Goal: Task Accomplishment & Management: Manage account settings

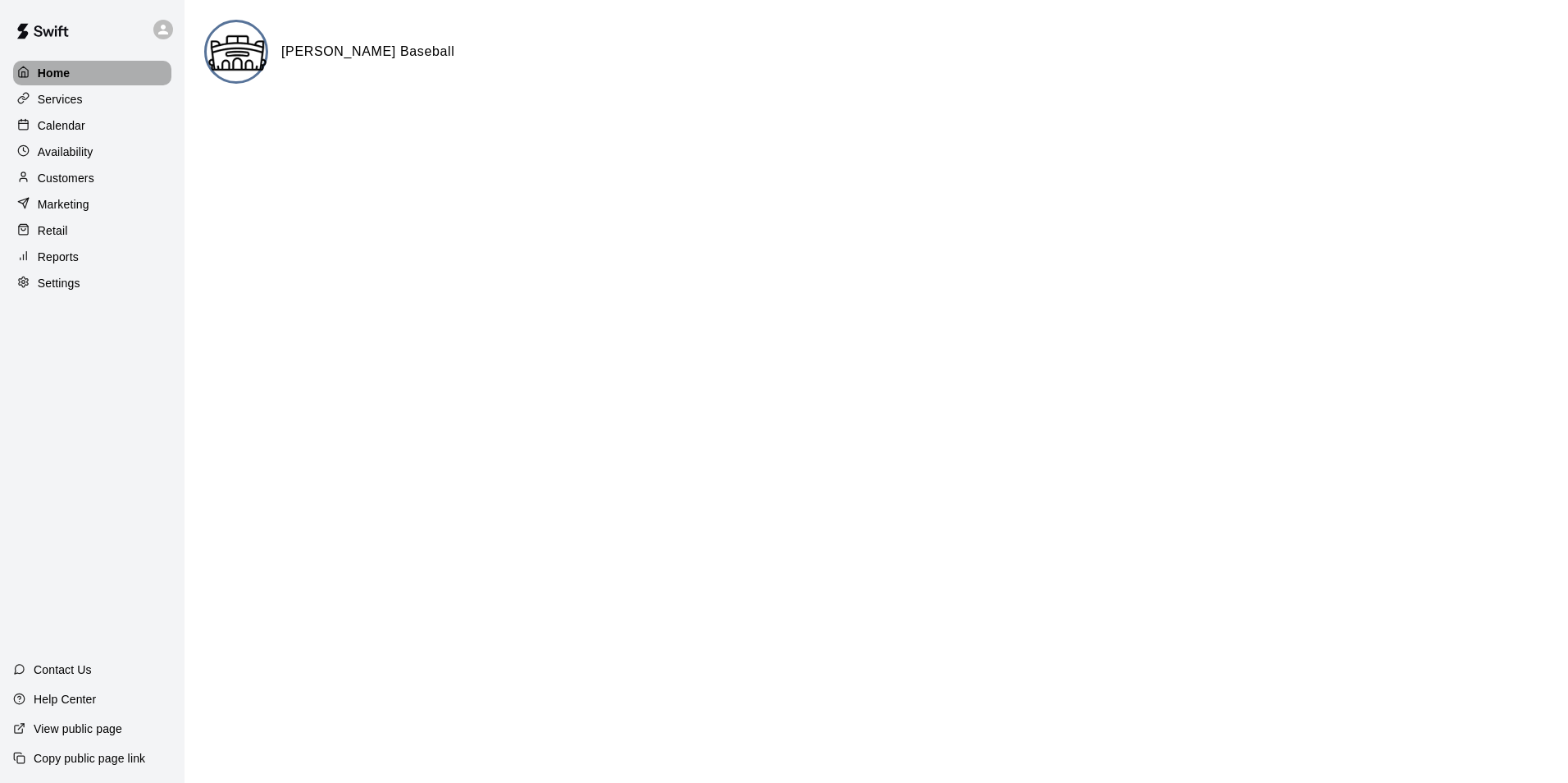
click at [84, 68] on div "Home" at bounding box center [92, 73] width 158 height 25
click at [27, 285] on icon at bounding box center [24, 282] width 12 height 12
select select "**"
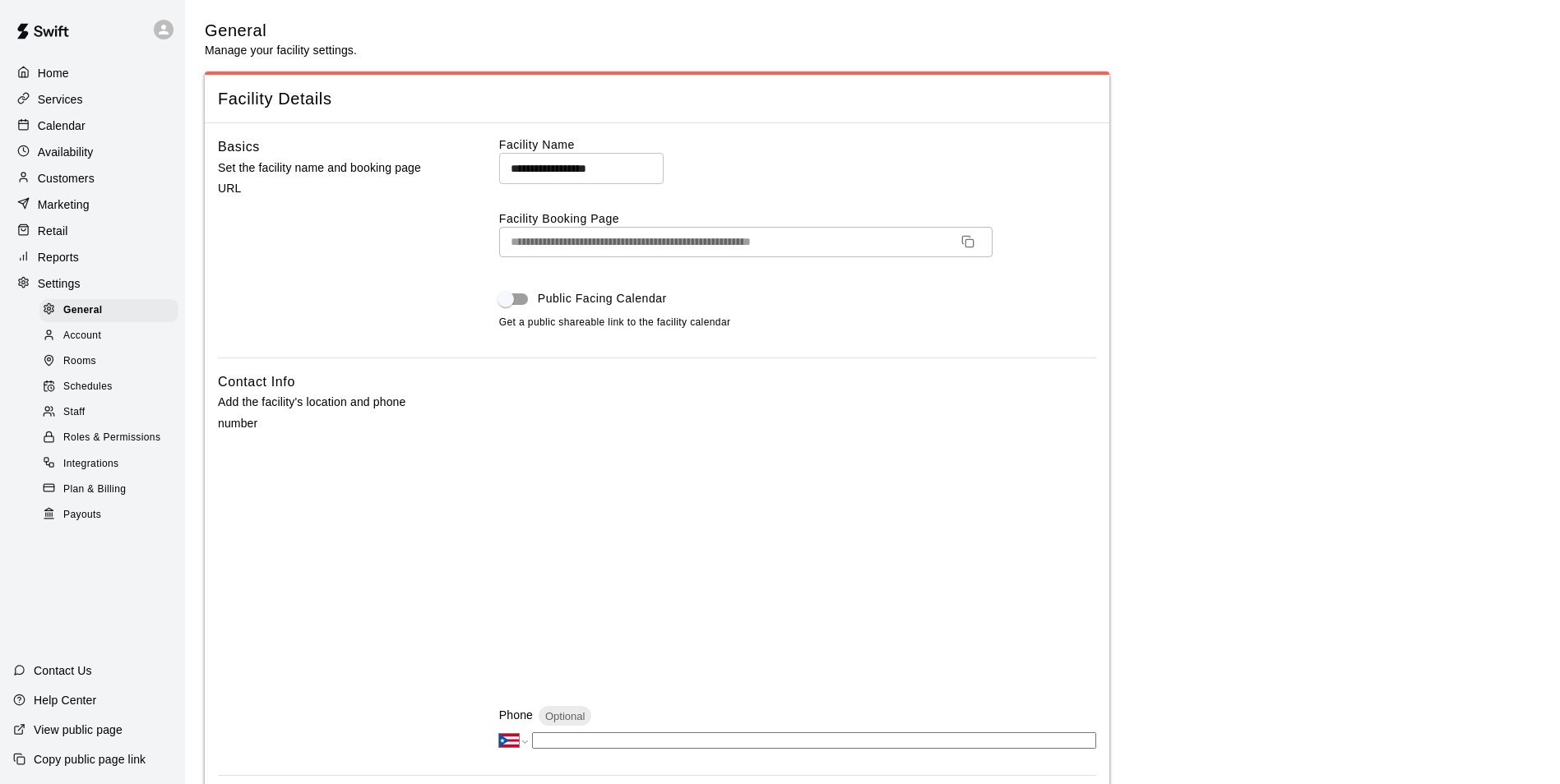
click at [57, 65] on p "Home" at bounding box center [53, 72] width 31 height 17
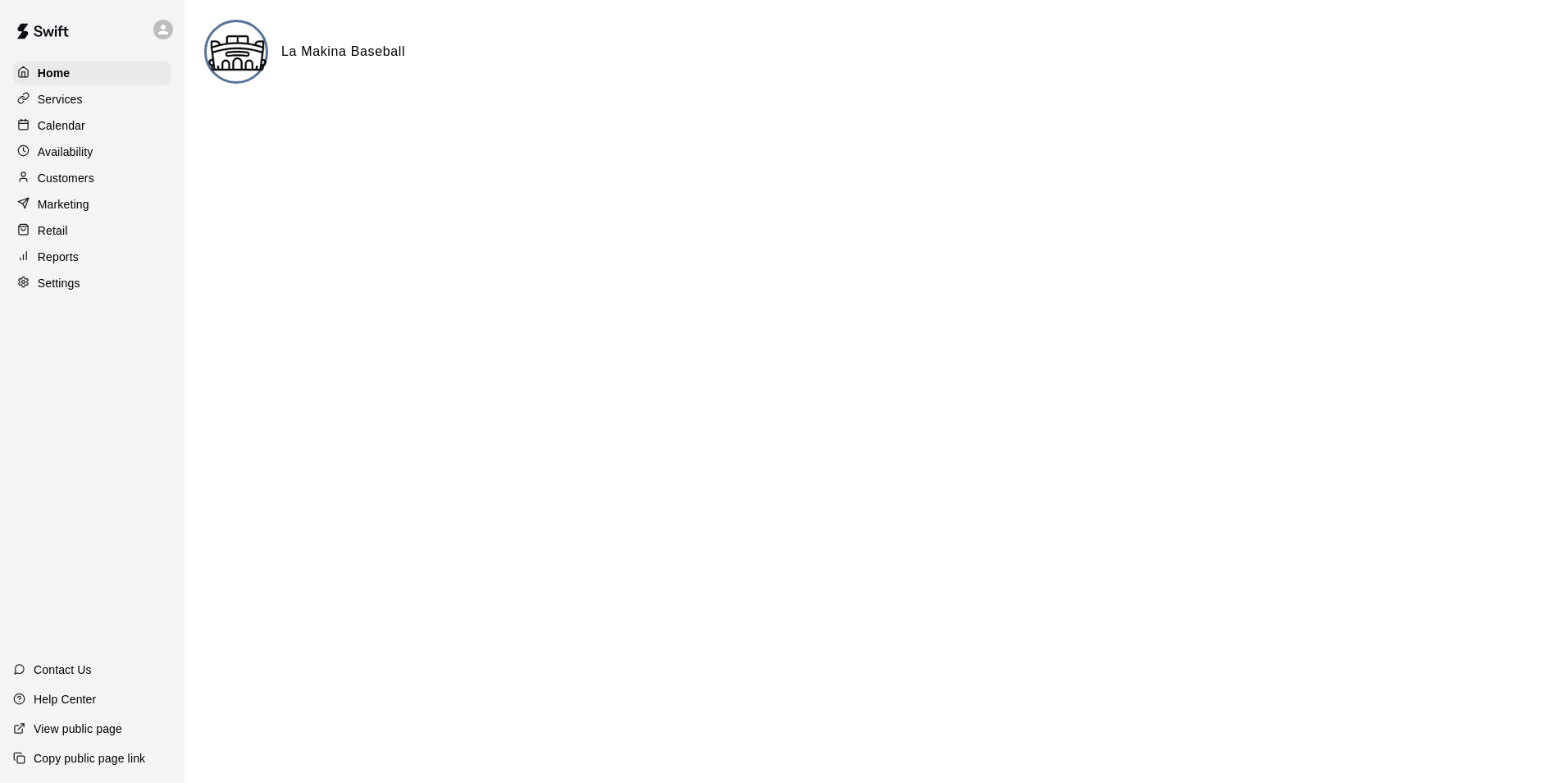
click at [57, 94] on p "Services" at bounding box center [60, 99] width 45 height 17
click at [80, 74] on div "Home" at bounding box center [92, 73] width 158 height 25
click at [249, 56] on img at bounding box center [237, 53] width 62 height 62
click at [255, 57] on img at bounding box center [237, 53] width 62 height 62
click at [338, 54] on h6 "[PERSON_NAME] Baseball" at bounding box center [368, 51] width 174 height 21
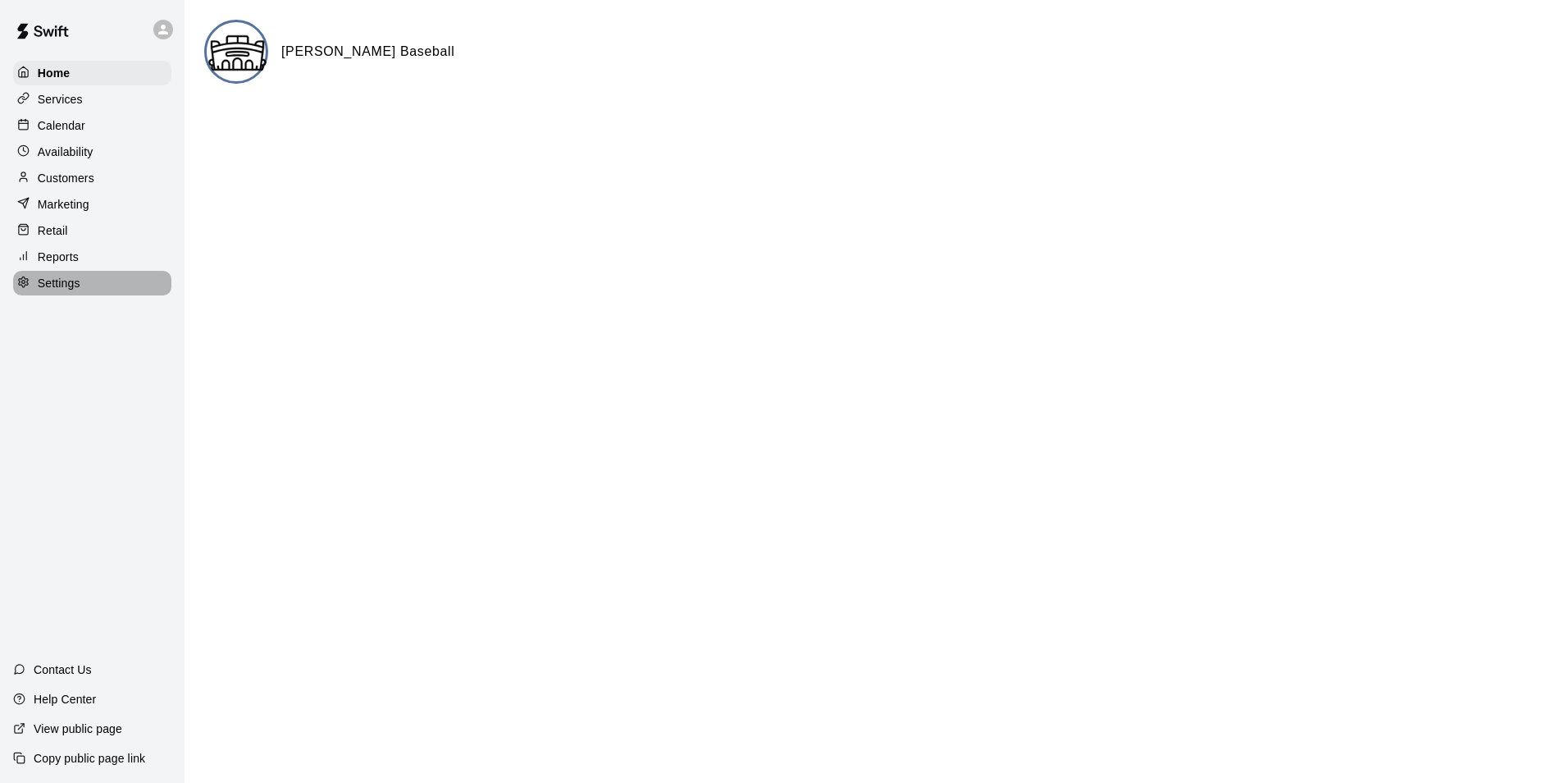
click at [98, 291] on div "Settings" at bounding box center [92, 283] width 158 height 25
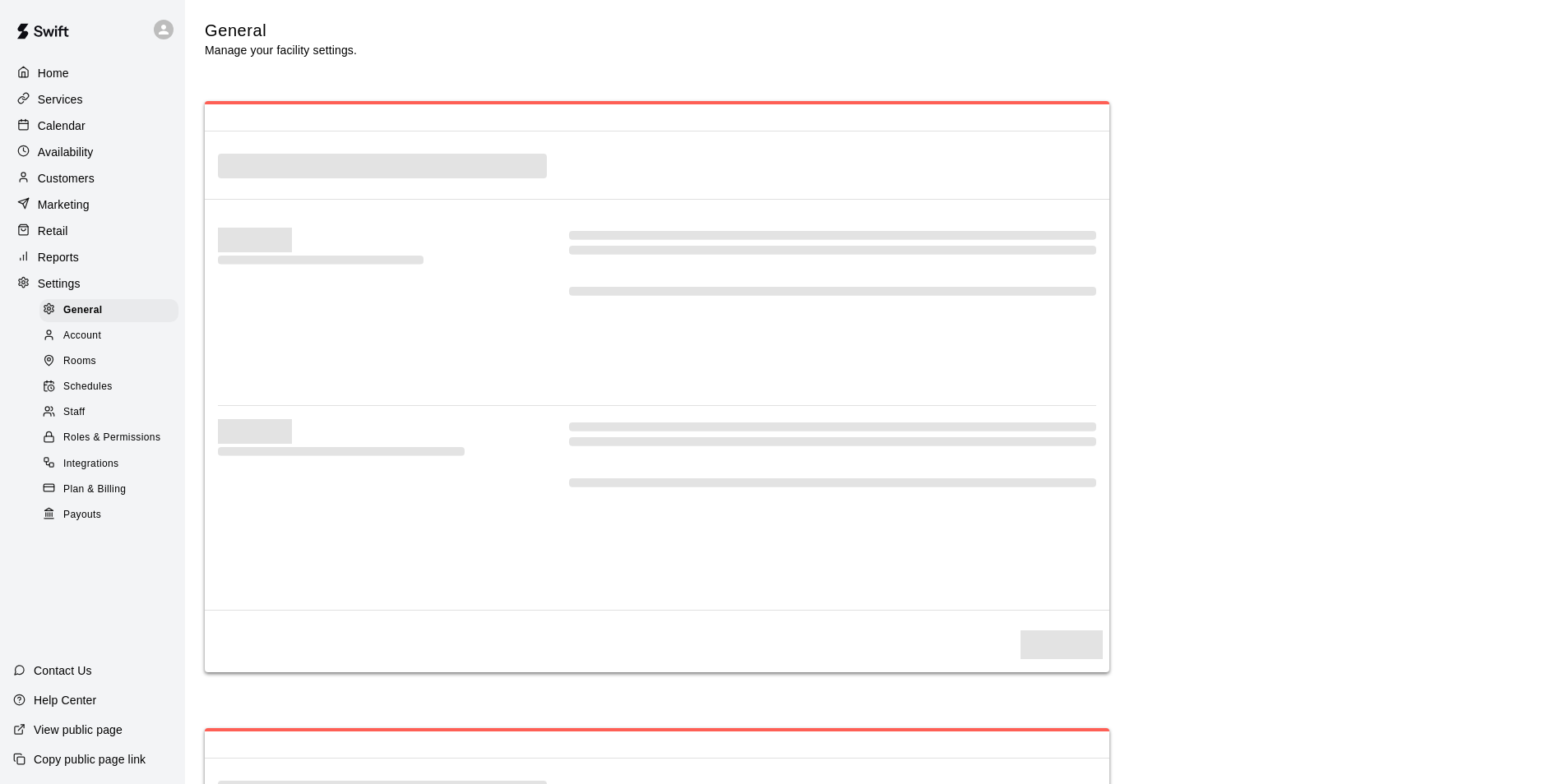
select select "**"
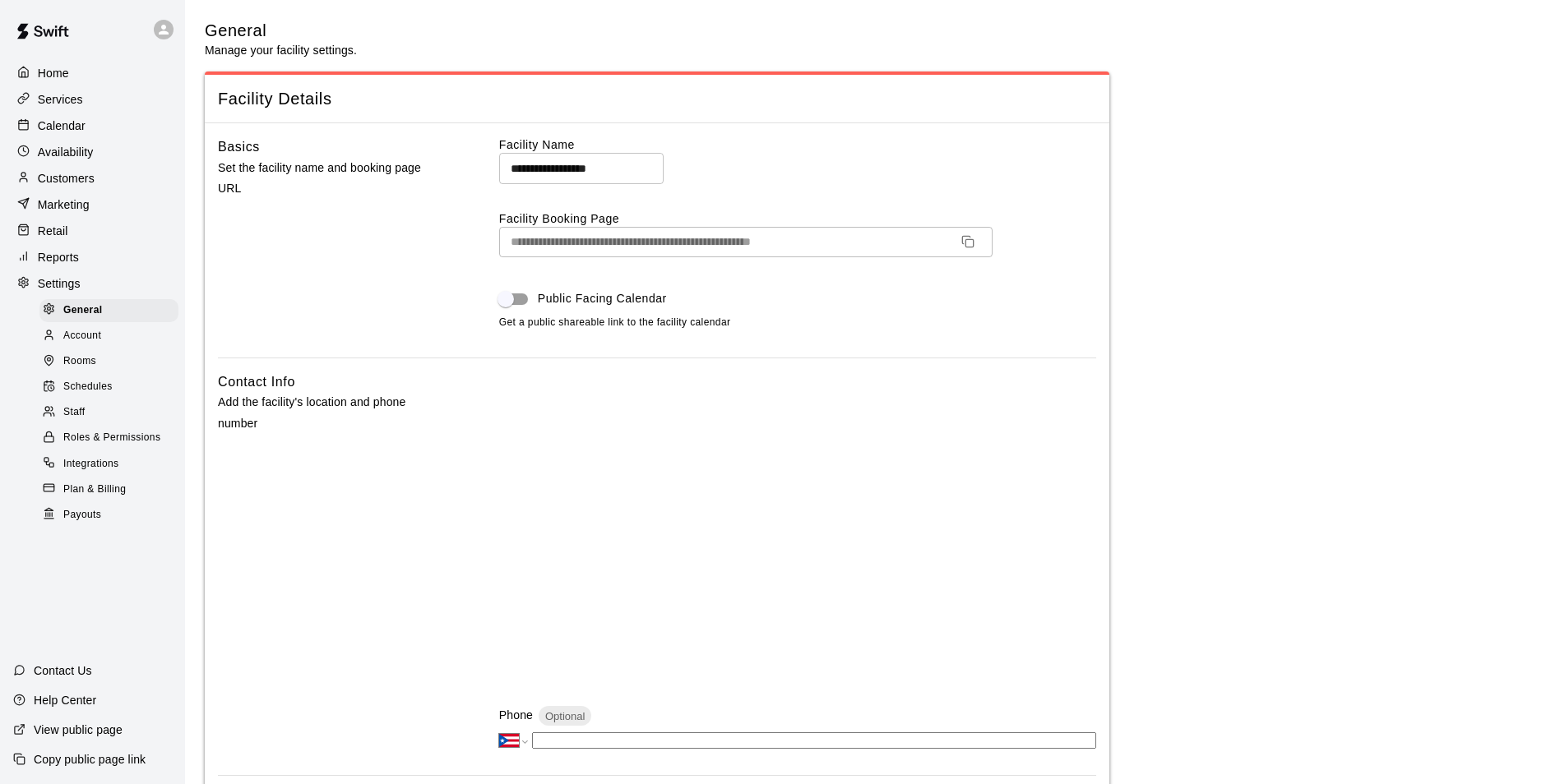
click at [110, 732] on p "View public page" at bounding box center [78, 729] width 88 height 17
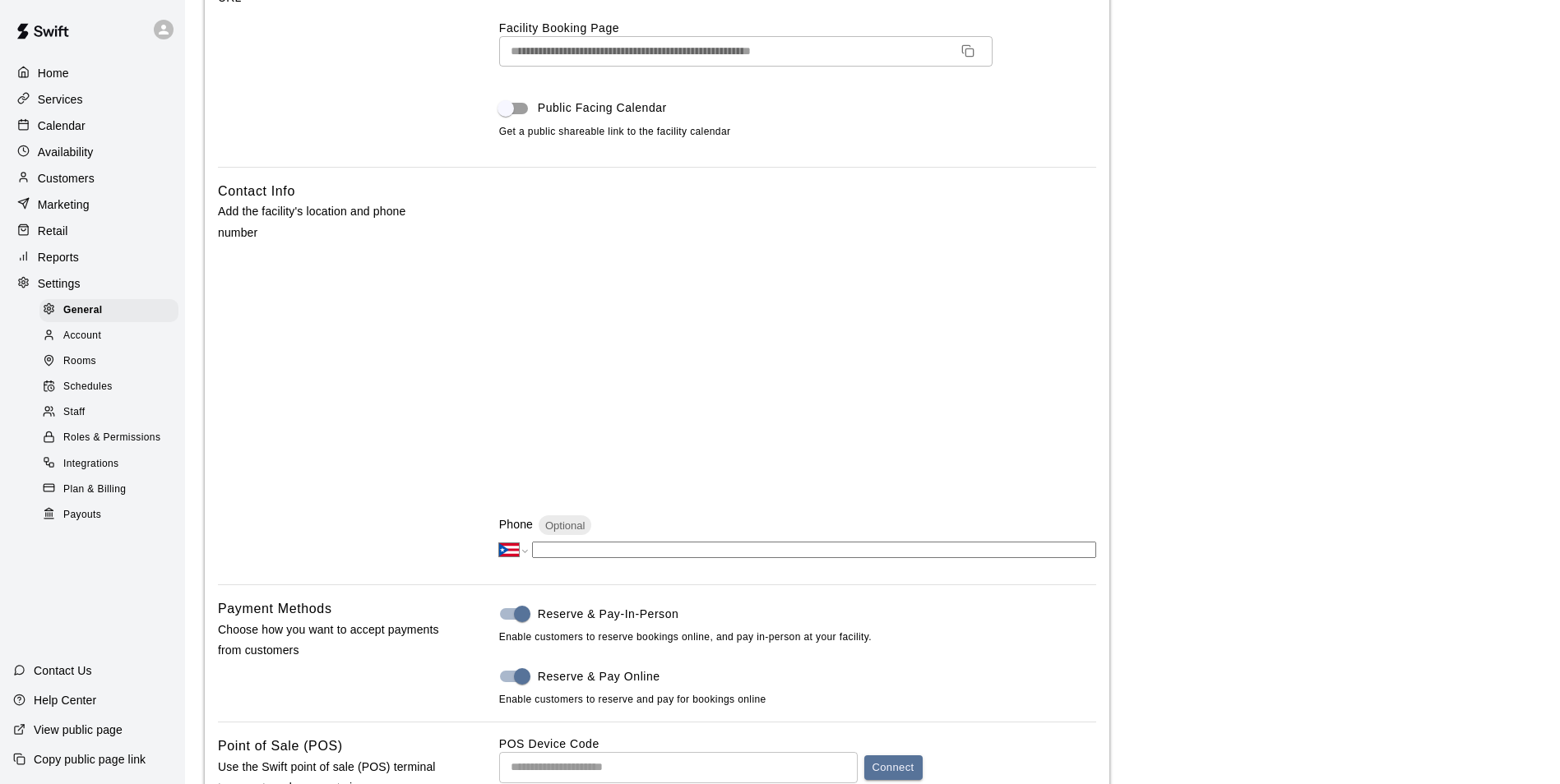
scroll to position [490, 0]
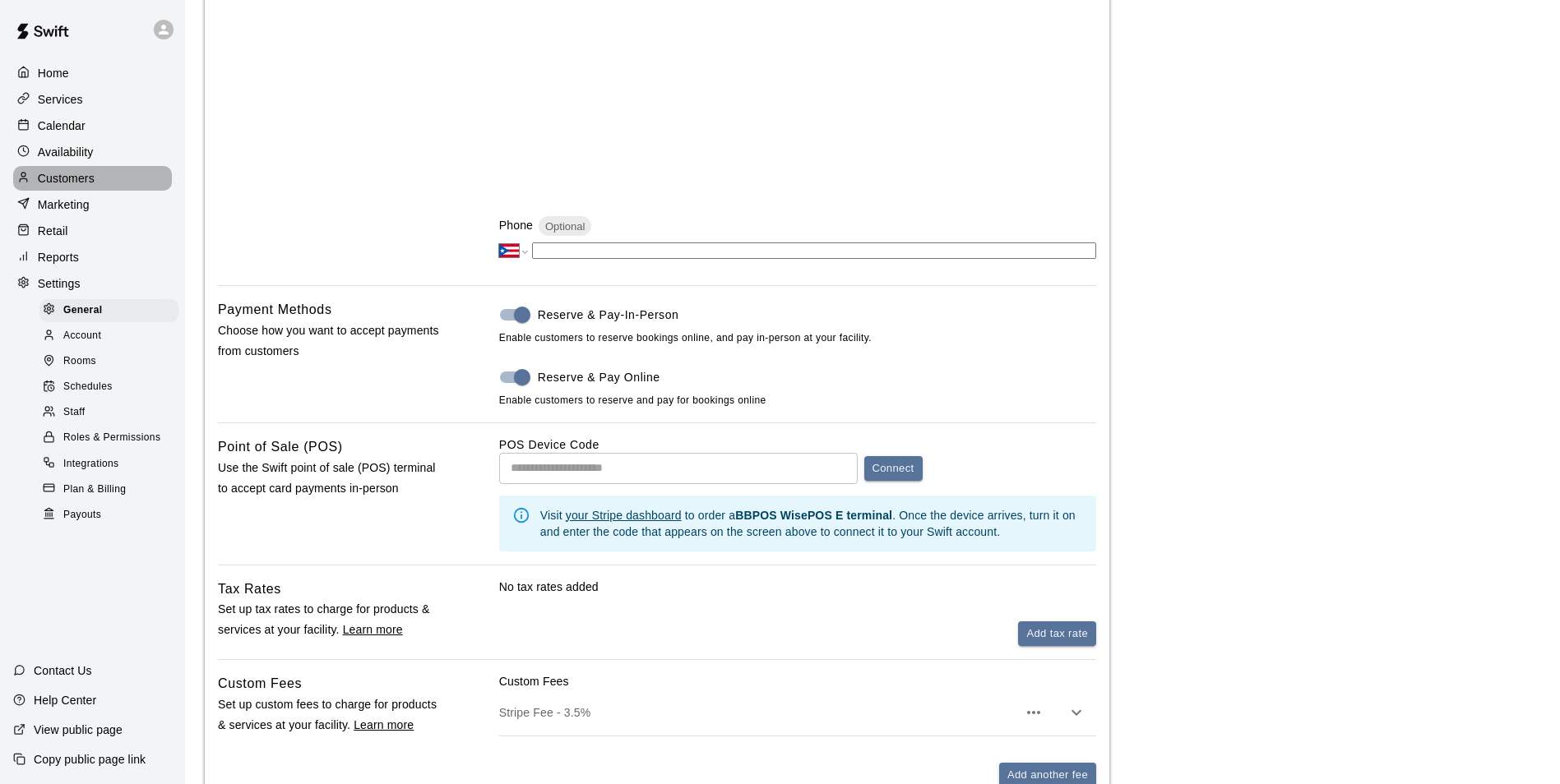
click at [76, 186] on p "Customers" at bounding box center [66, 178] width 57 height 17
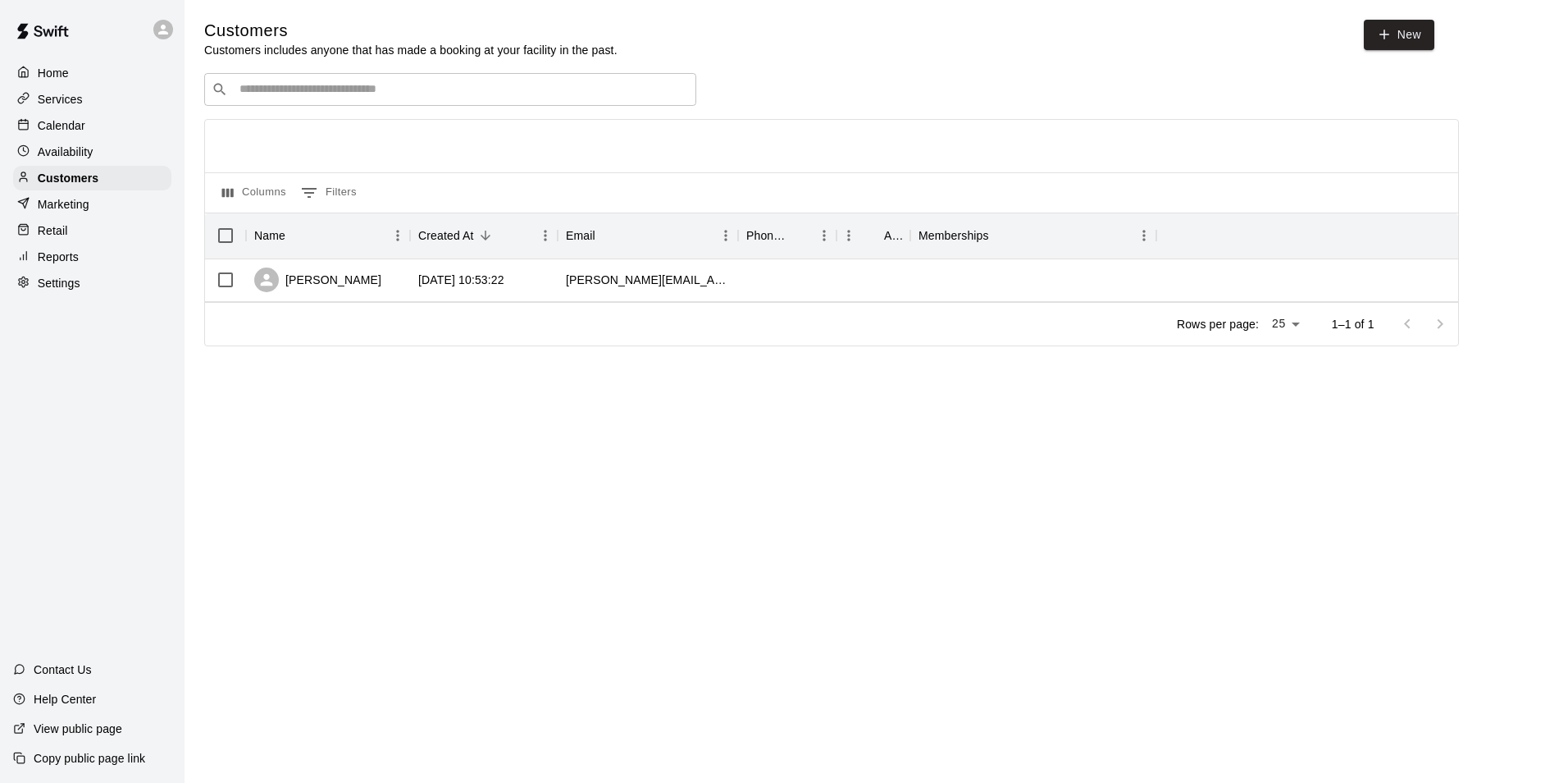
click at [61, 67] on p "Home" at bounding box center [53, 72] width 31 height 17
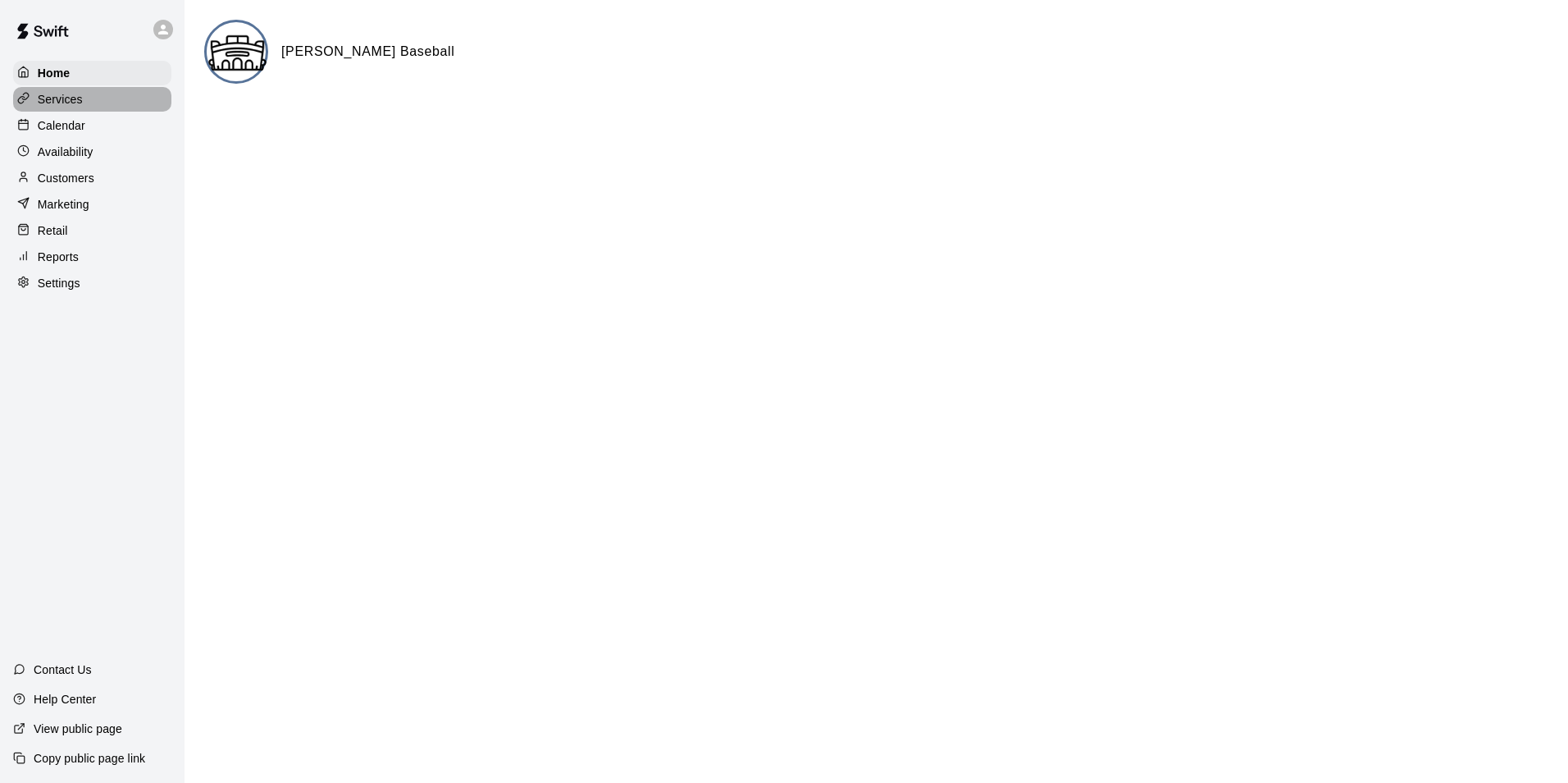
click at [55, 88] on div "Services" at bounding box center [92, 100] width 158 height 25
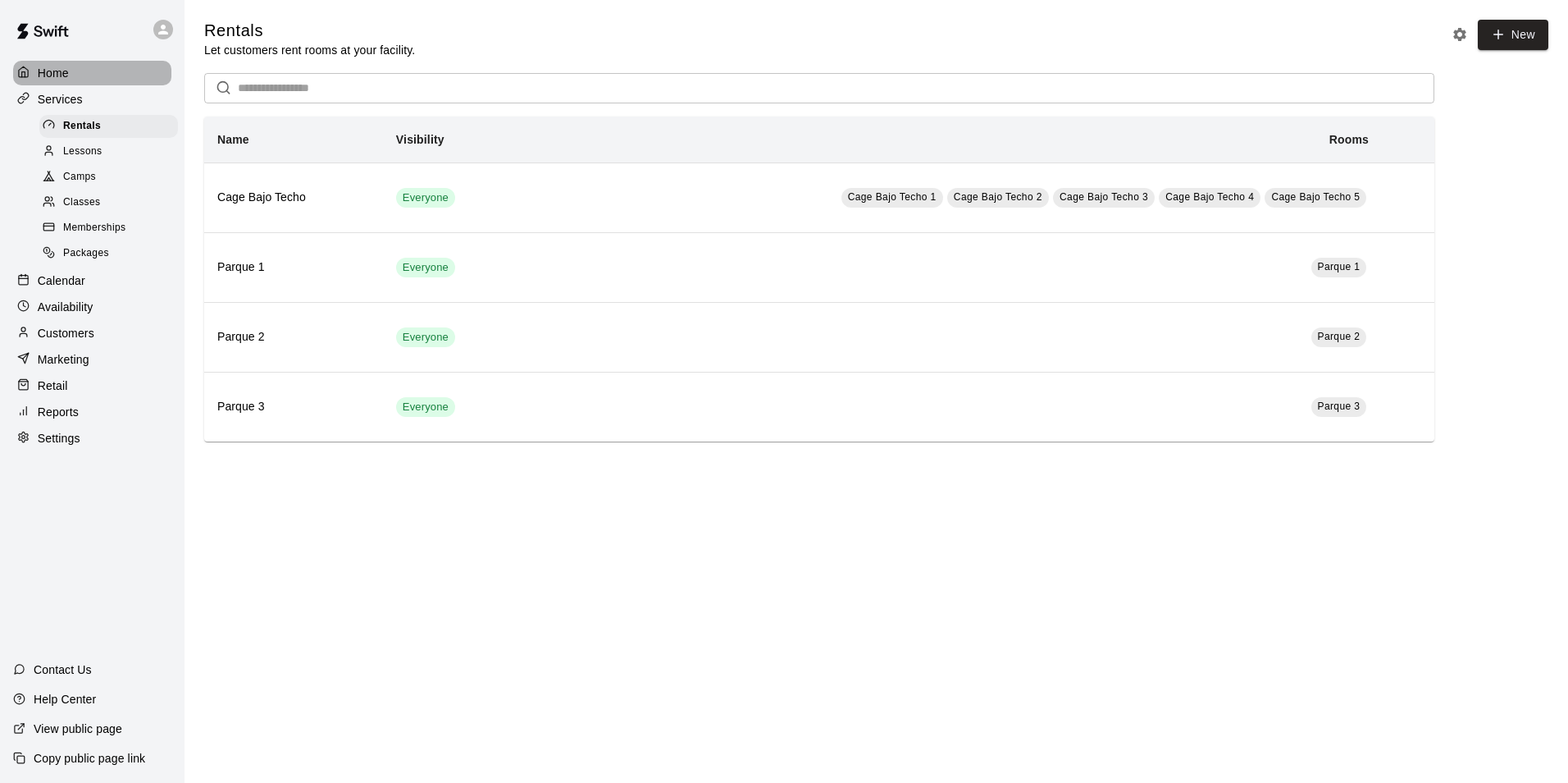
click at [71, 74] on div "Home" at bounding box center [92, 73] width 158 height 25
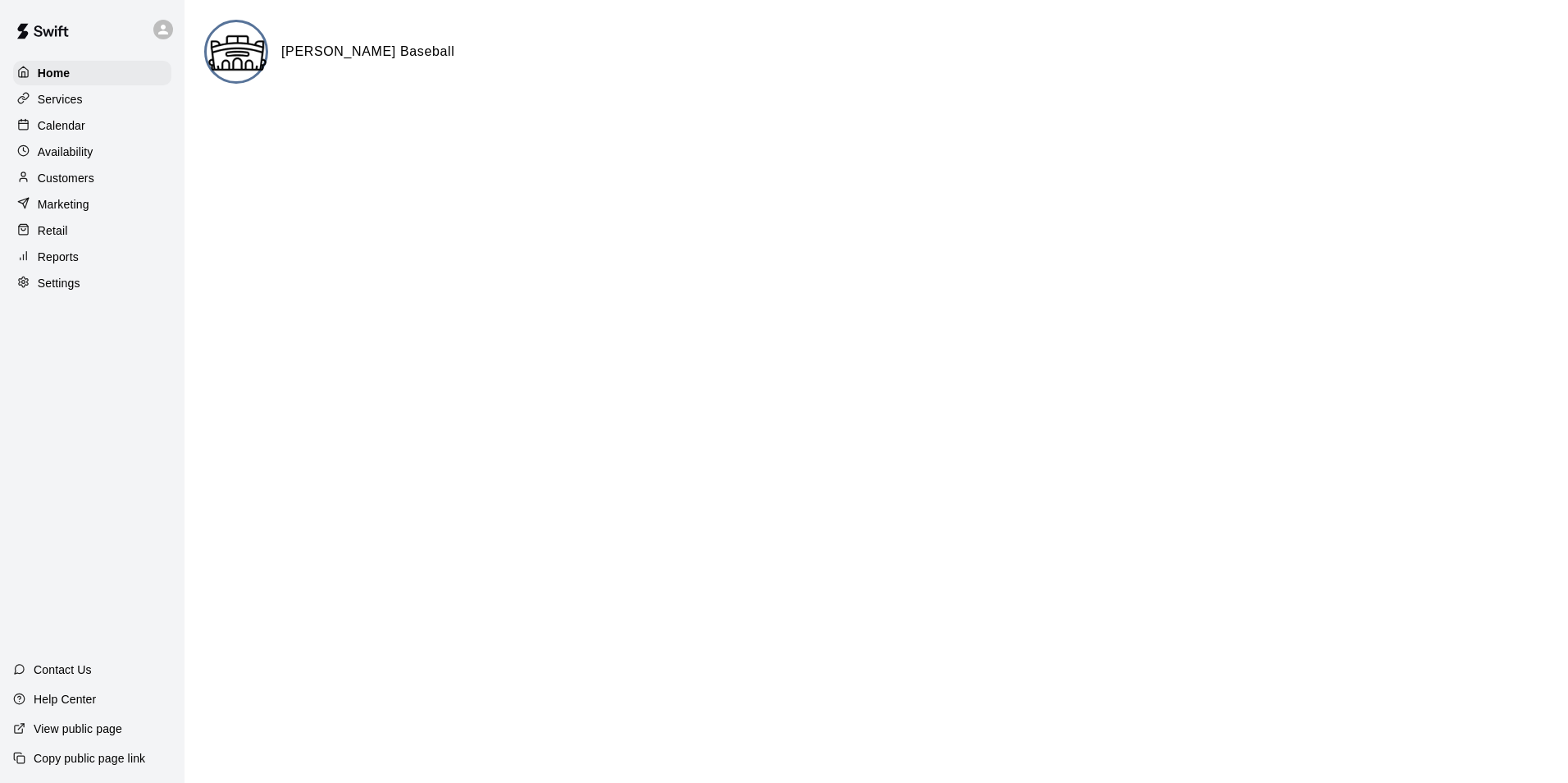
click at [70, 291] on p "Settings" at bounding box center [59, 282] width 42 height 17
select select "**"
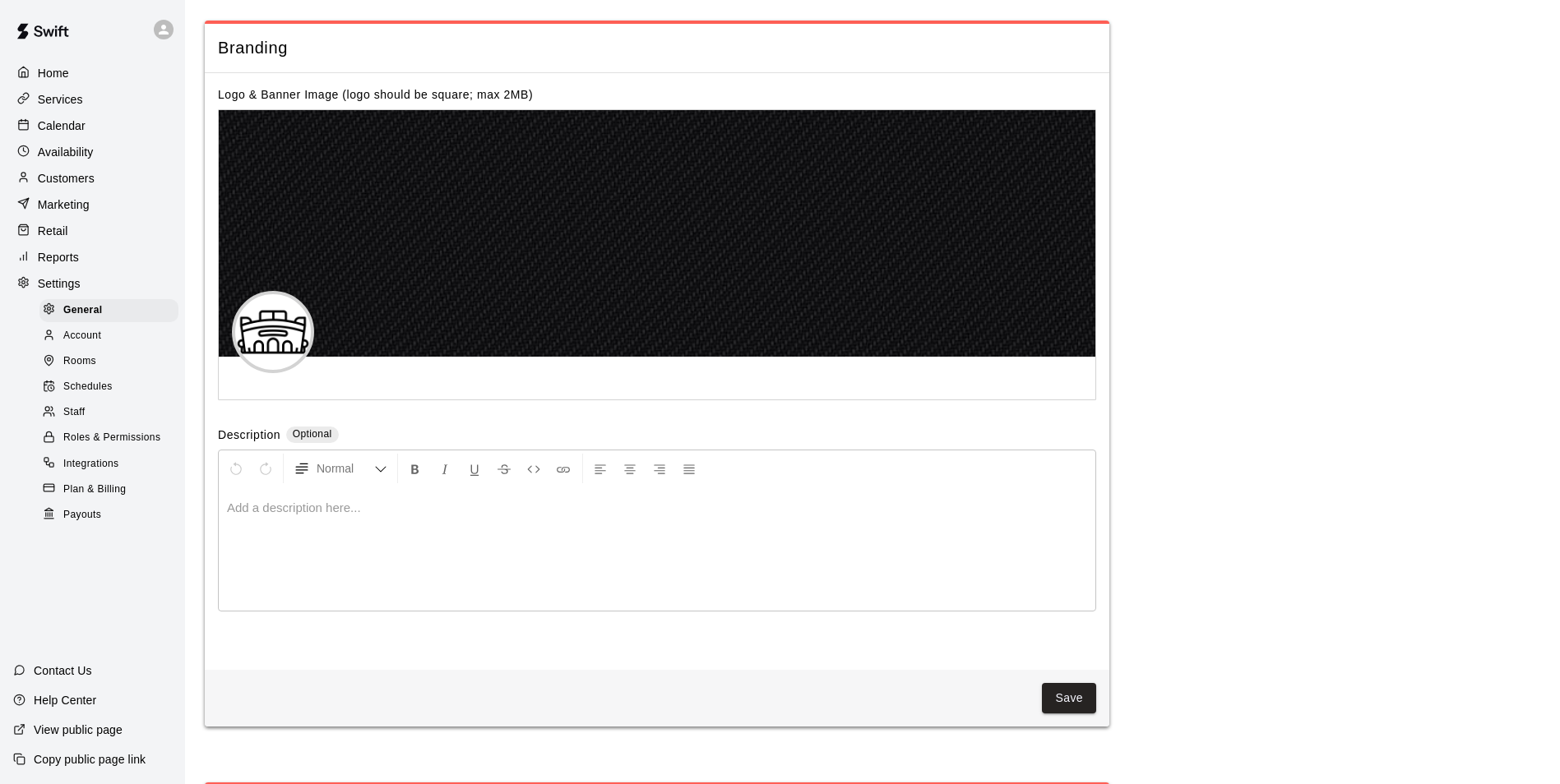
scroll to position [3683, 0]
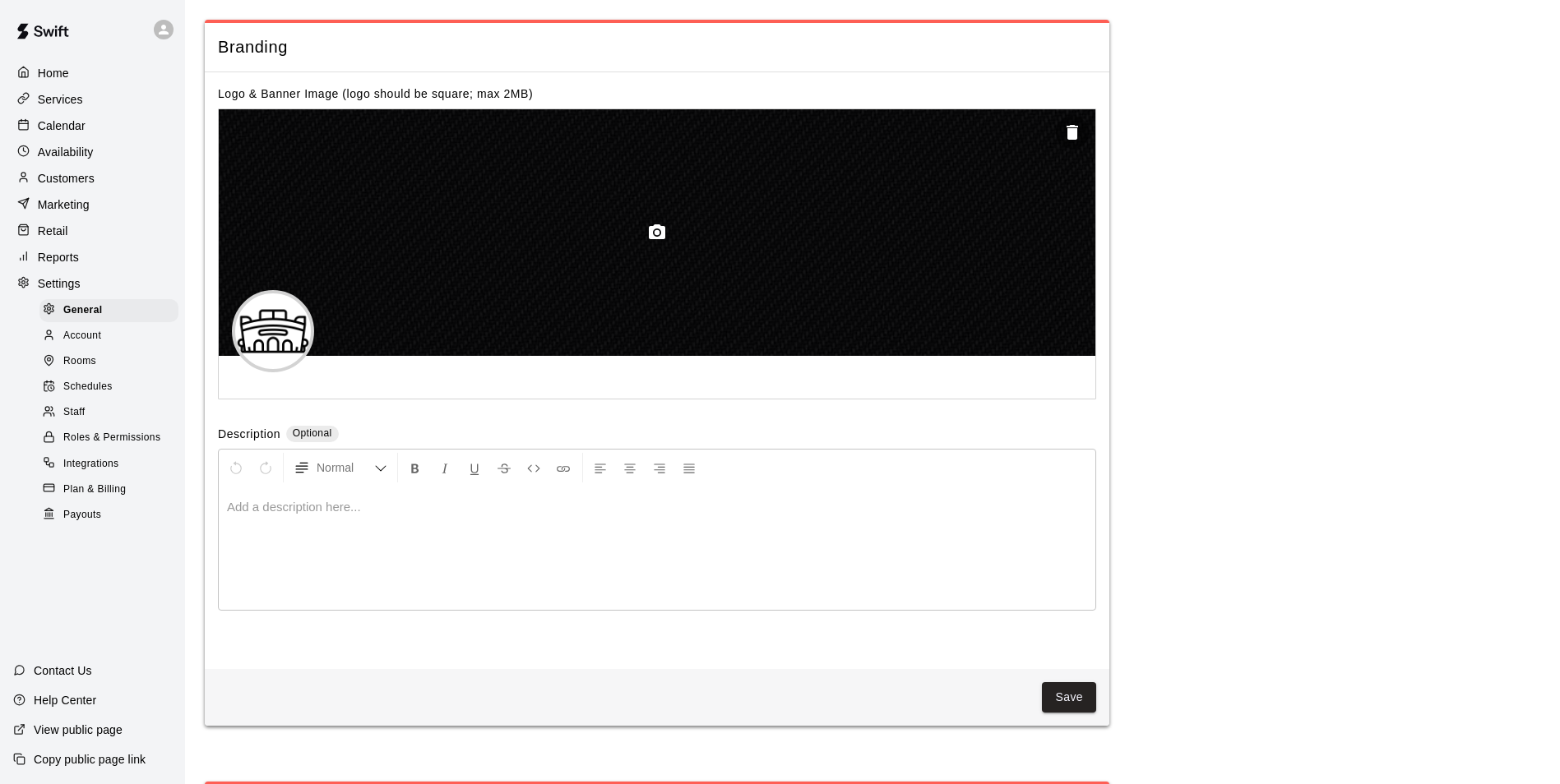
click at [609, 302] on div at bounding box center [656, 232] width 876 height 247
click at [658, 242] on icon "button" at bounding box center [657, 232] width 19 height 19
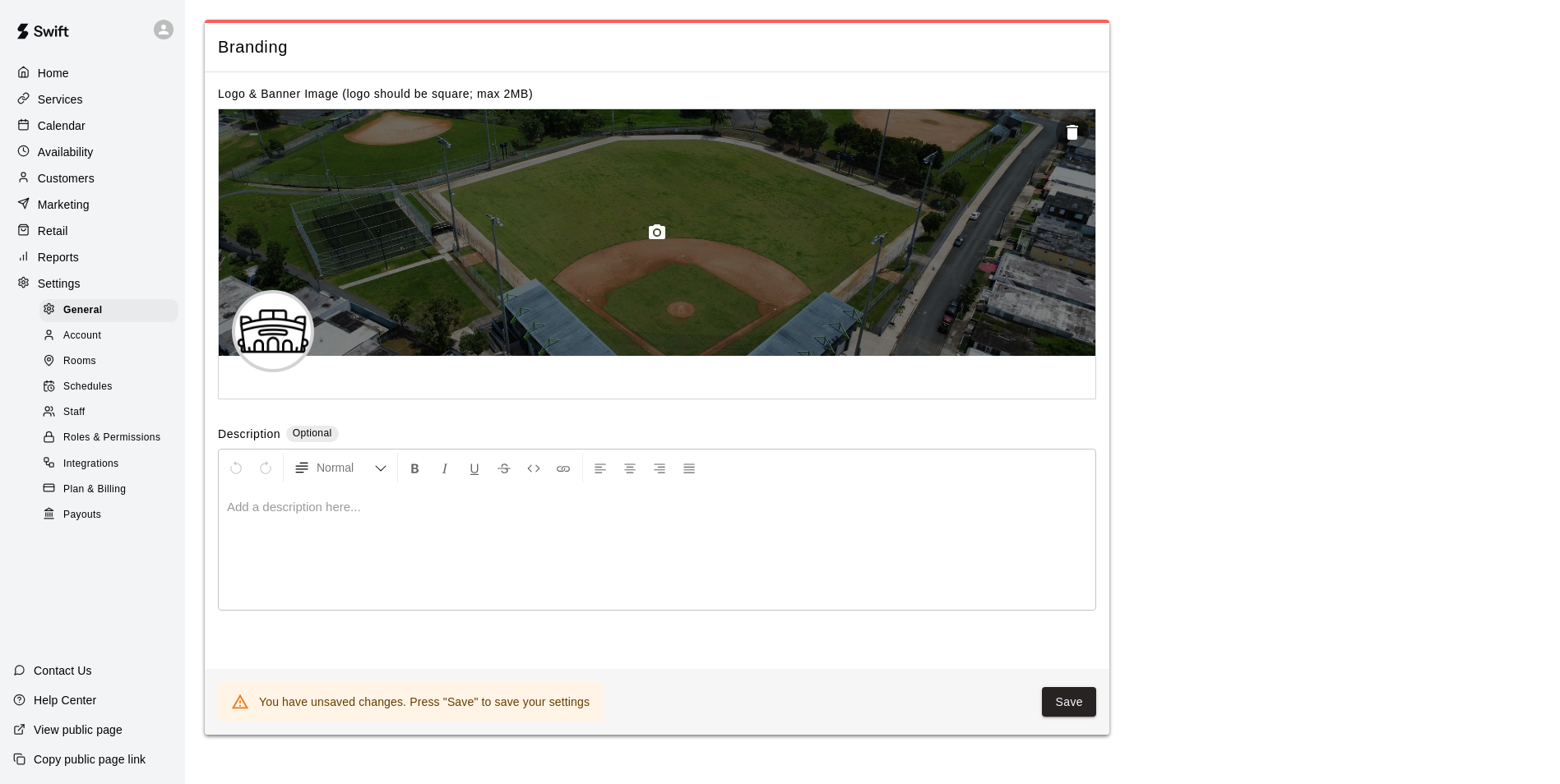
click at [845, 317] on div at bounding box center [656, 232] width 876 height 247
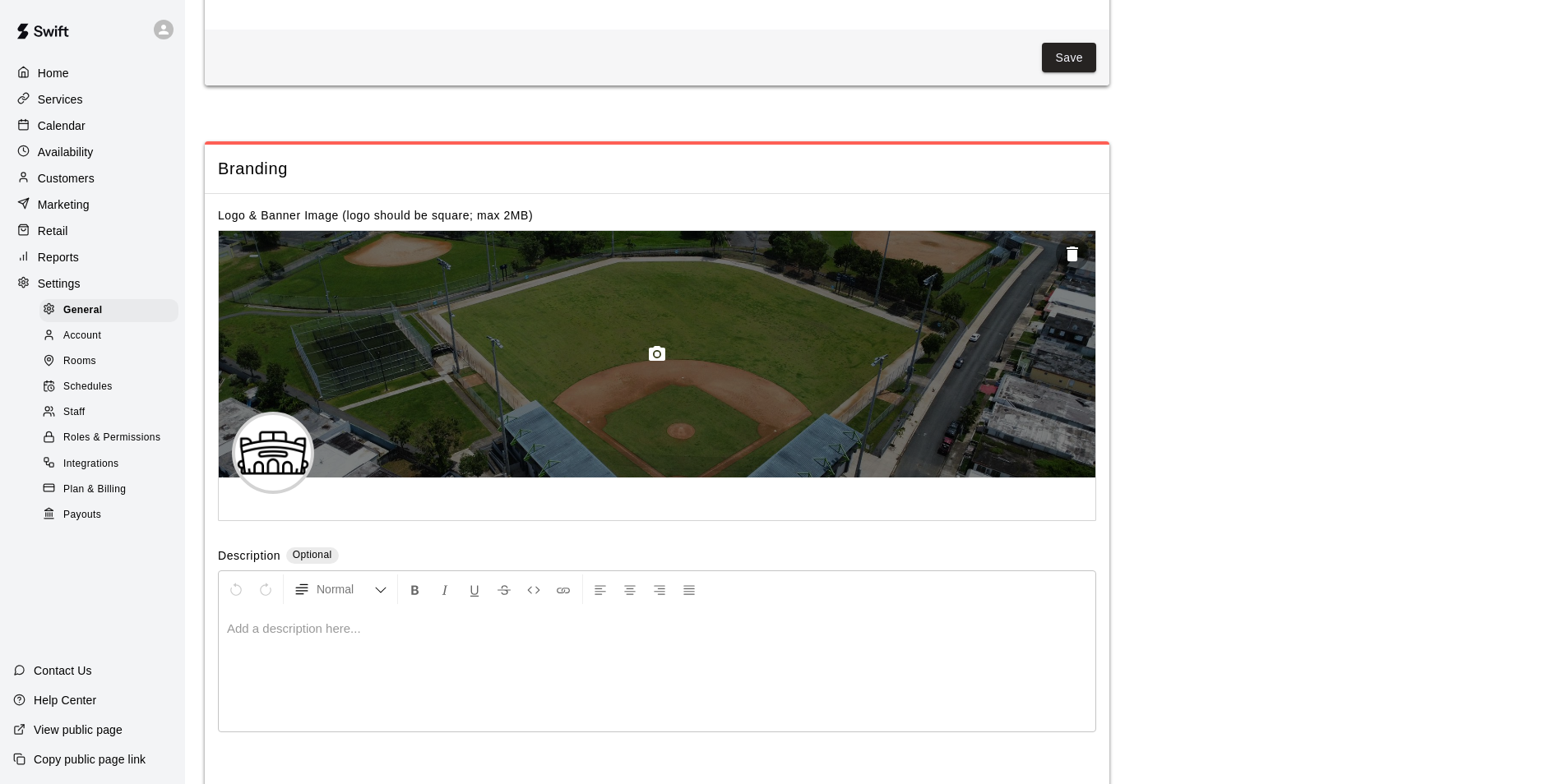
scroll to position [3560, 0]
click at [931, 452] on div at bounding box center [656, 354] width 876 height 247
click at [650, 362] on icon "button" at bounding box center [656, 354] width 17 height 15
click at [1071, 263] on icon "button" at bounding box center [1072, 255] width 11 height 15
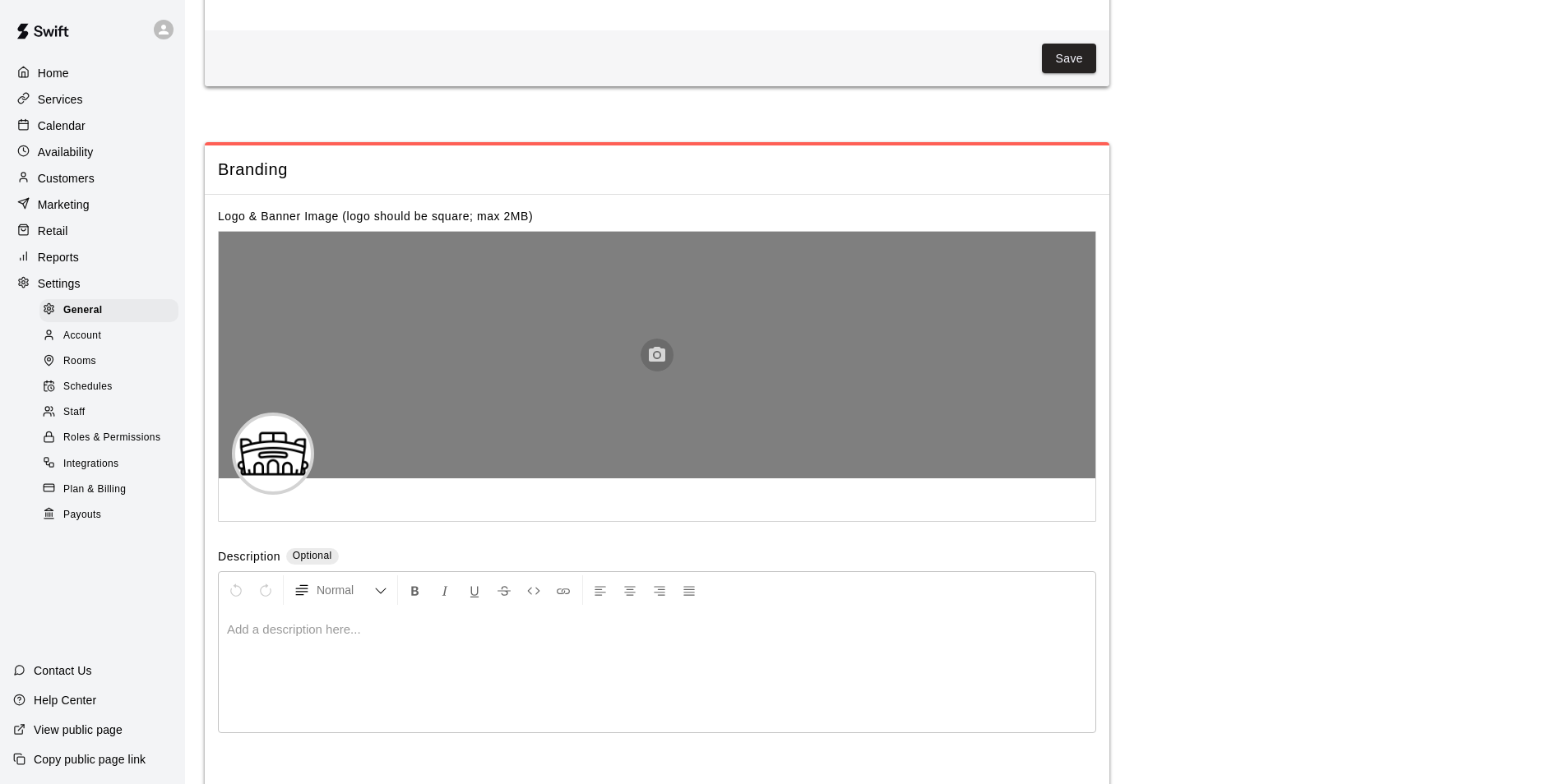
click at [654, 362] on icon "button" at bounding box center [656, 354] width 17 height 15
click at [669, 443] on div at bounding box center [656, 354] width 876 height 247
click at [654, 362] on icon "button" at bounding box center [656, 354] width 17 height 15
click at [651, 362] on icon "button" at bounding box center [656, 354] width 17 height 15
click at [1072, 271] on button "button" at bounding box center [1072, 255] width 33 height 33
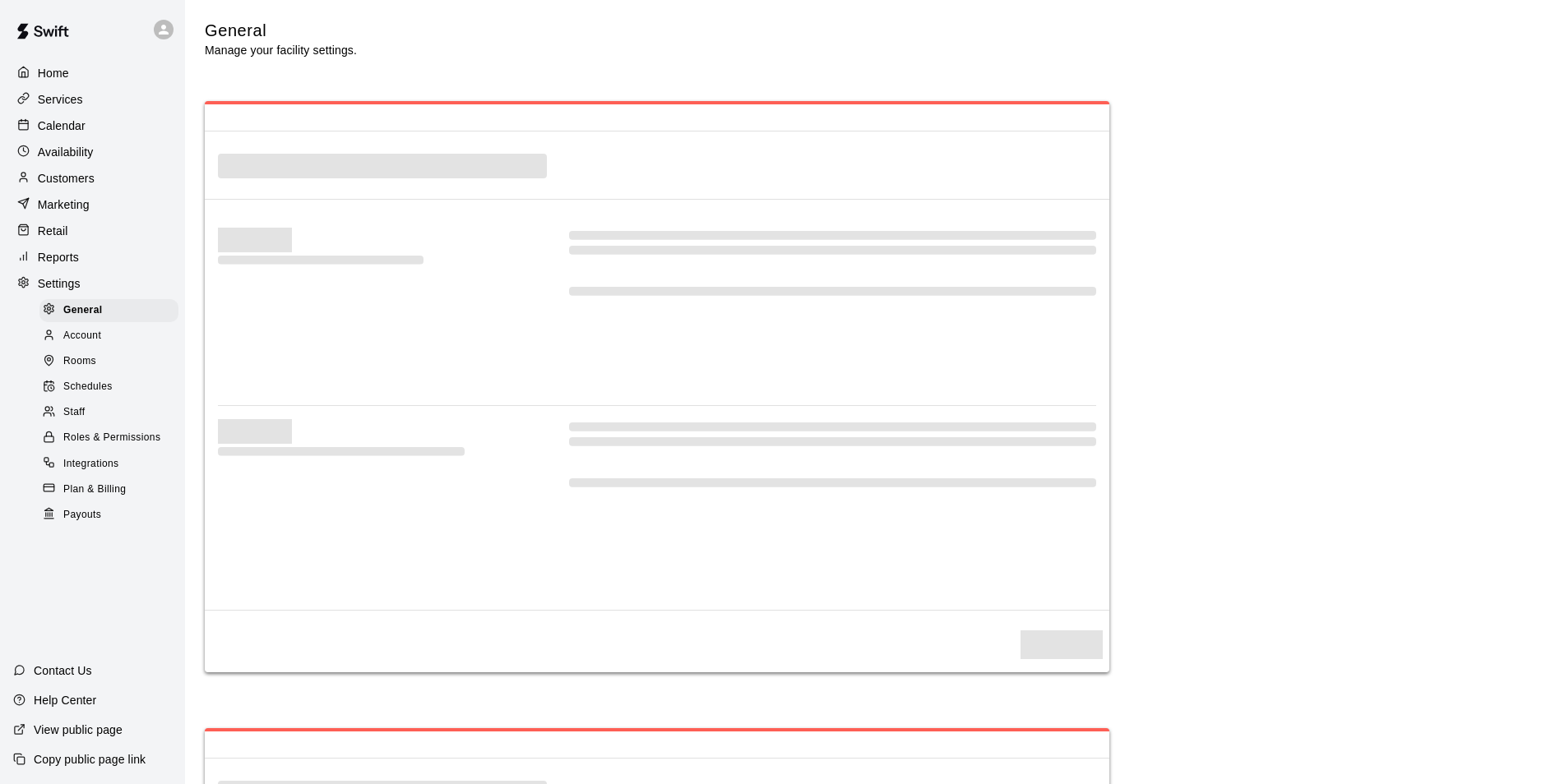
select select "**"
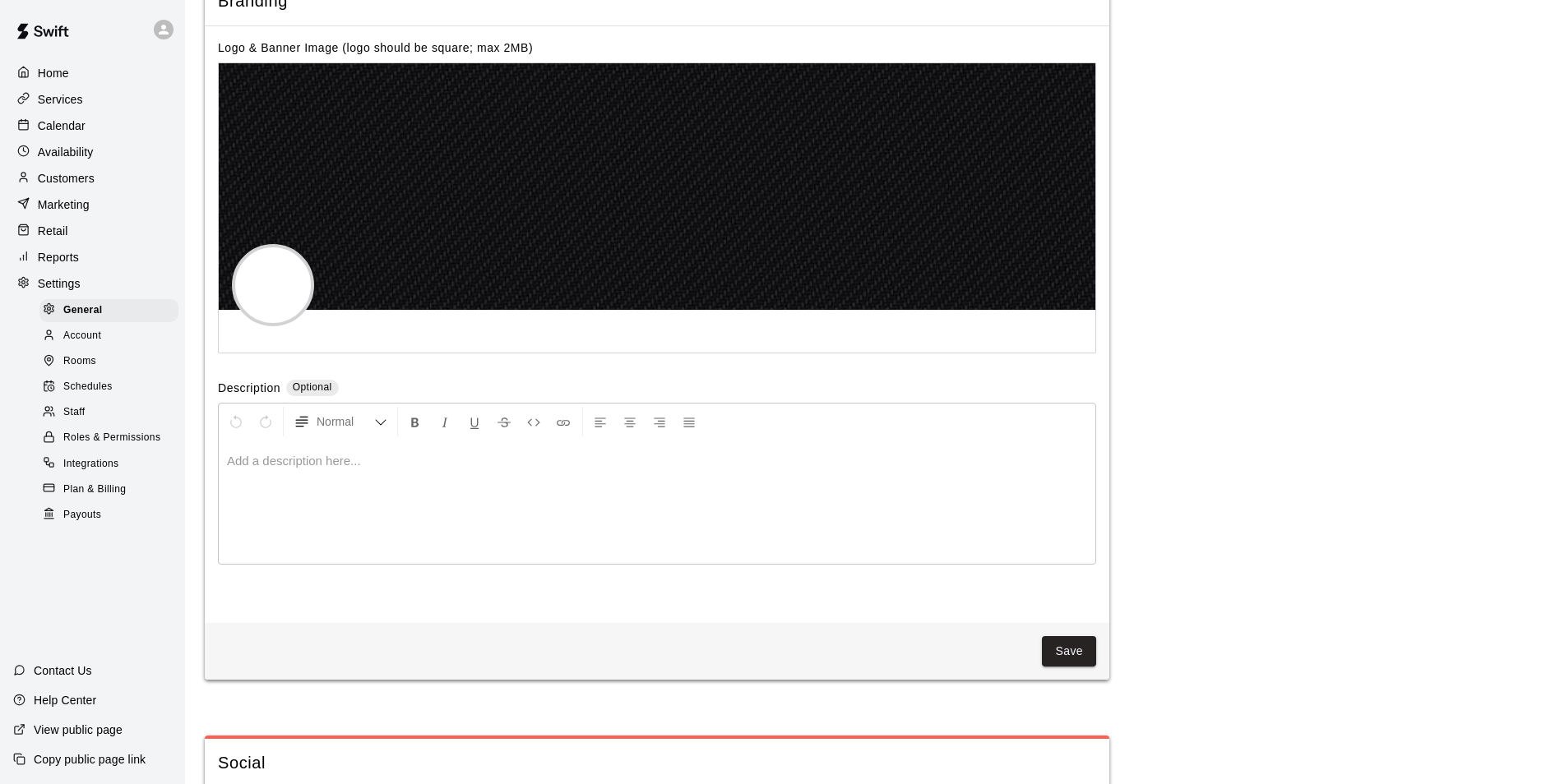
scroll to position [3730, 0]
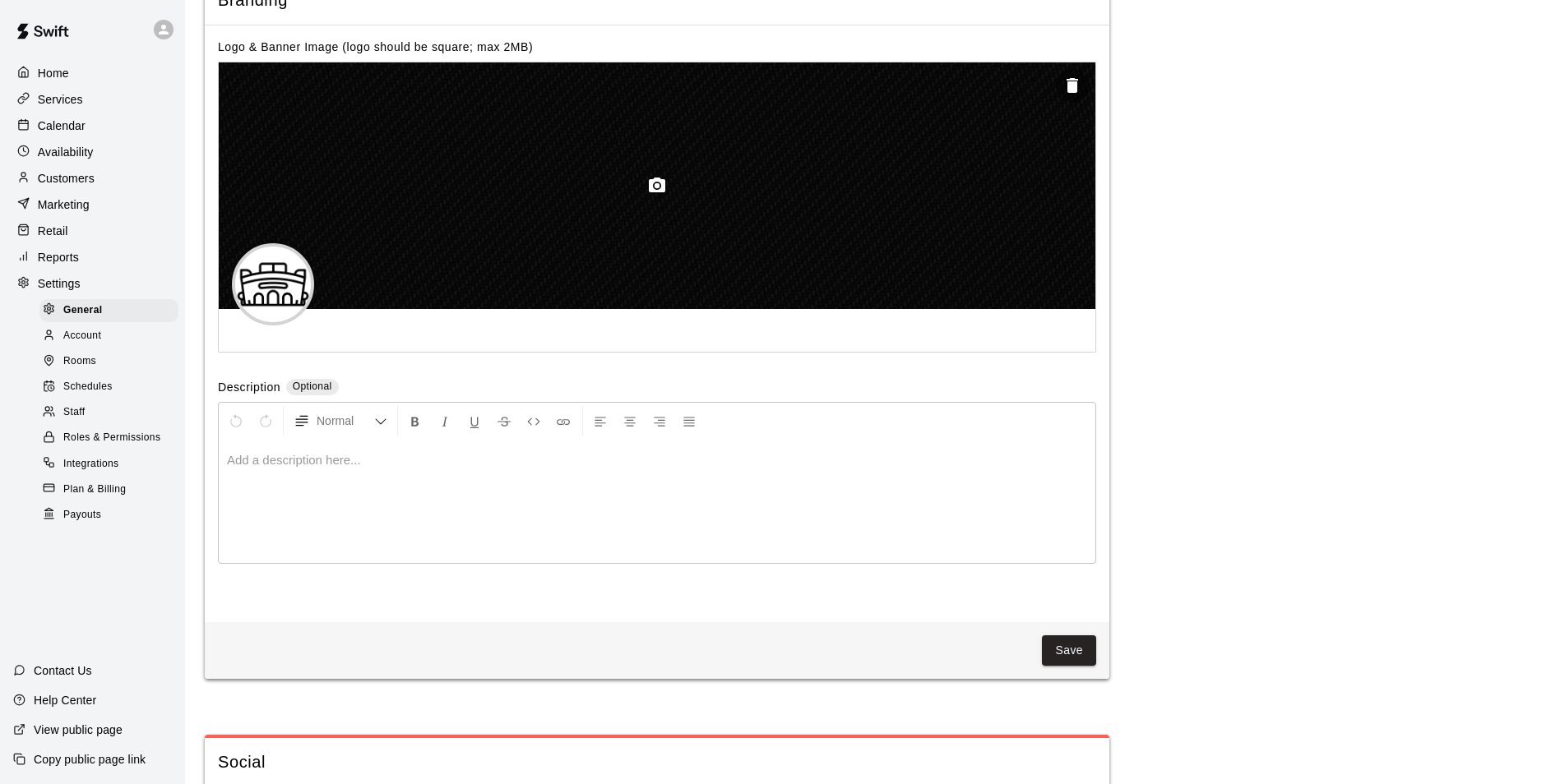
click at [661, 193] on icon "button" at bounding box center [656, 185] width 17 height 15
click at [650, 195] on icon "button" at bounding box center [657, 186] width 19 height 19
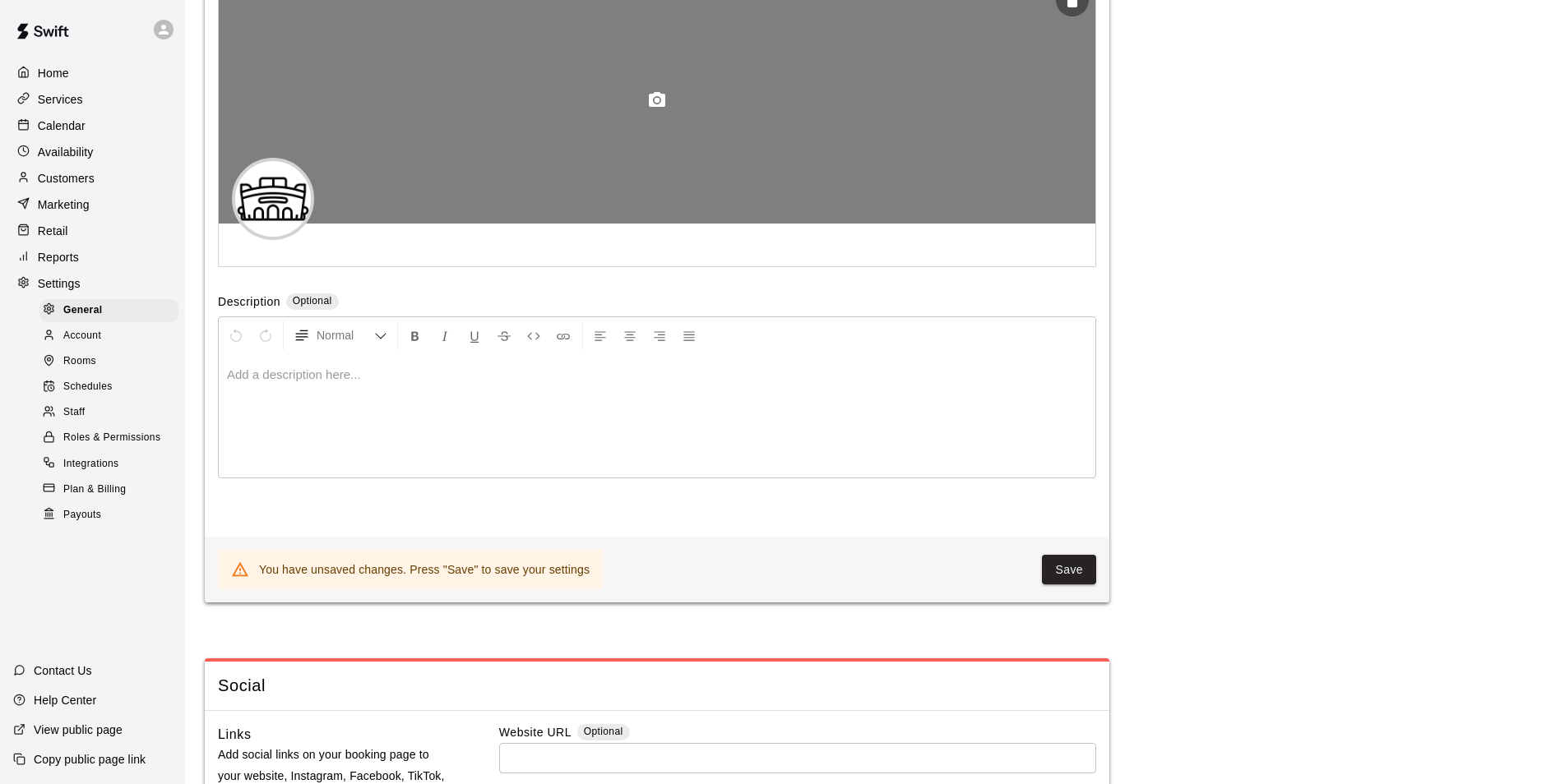
scroll to position [3834, 0]
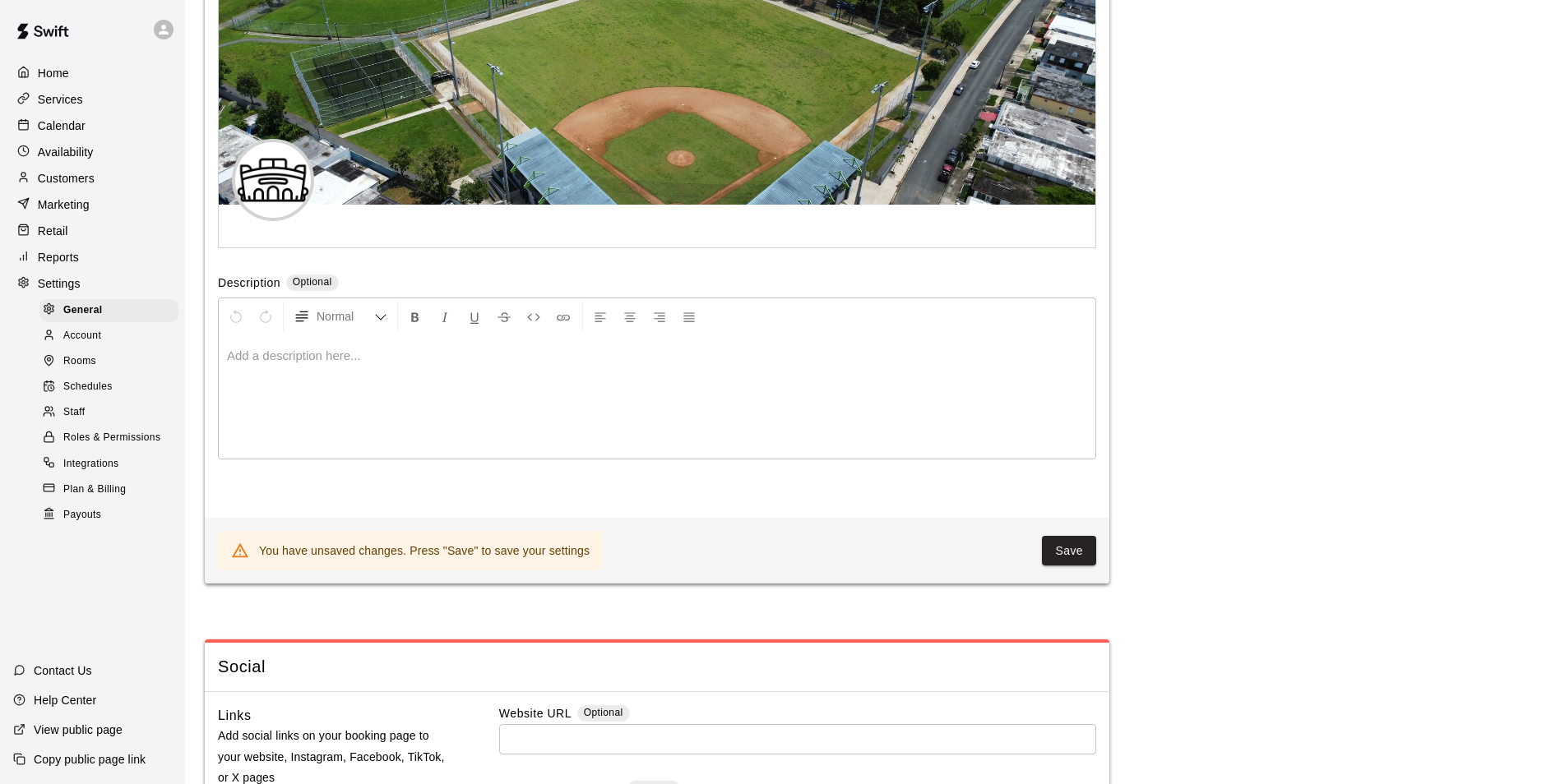
click at [978, 293] on div "Logo & Banner Image (logo should be square; max 2MB) Description Optional Norma…" at bounding box center [656, 219] width 905 height 597
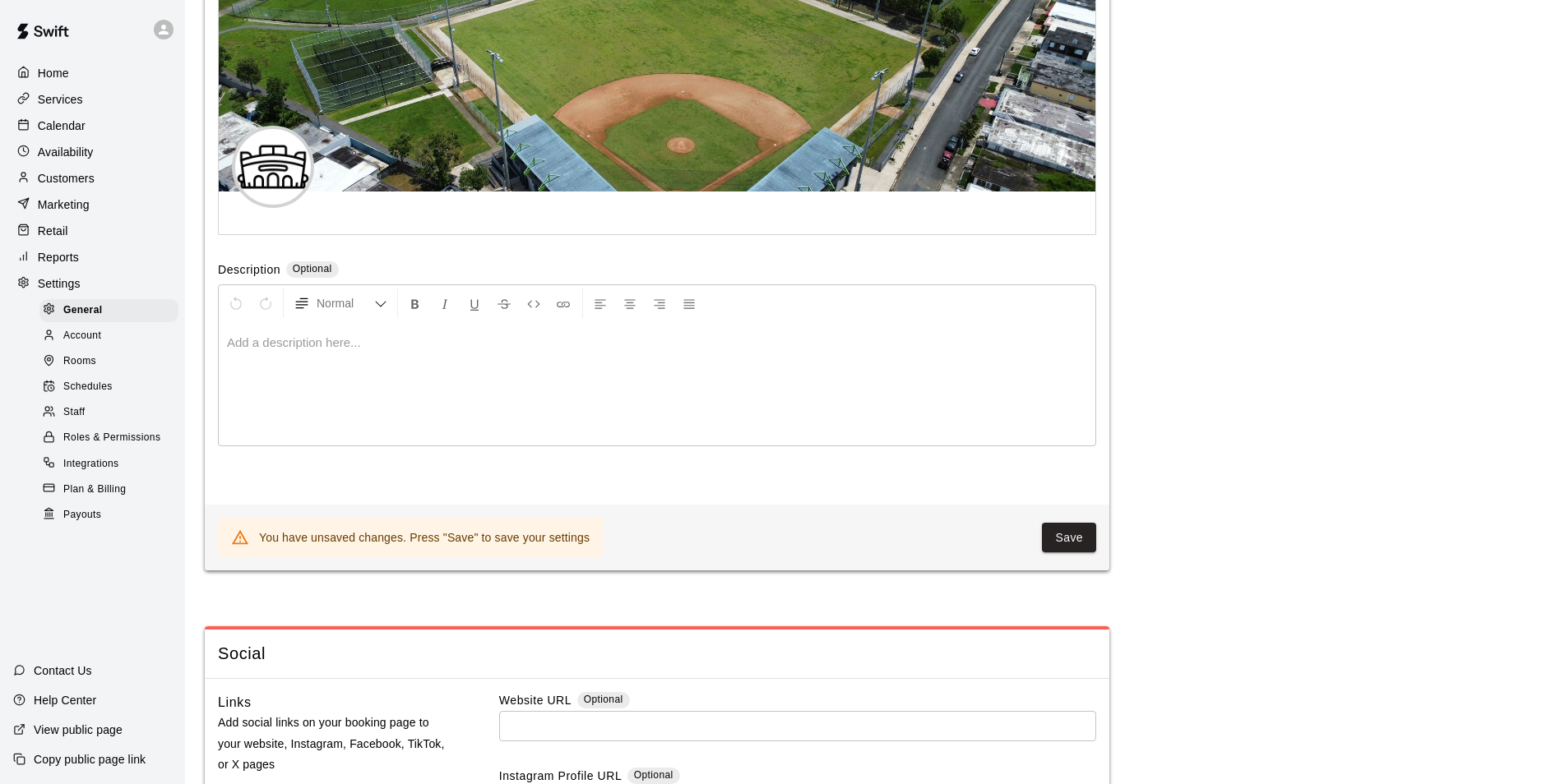
scroll to position [3846, 0]
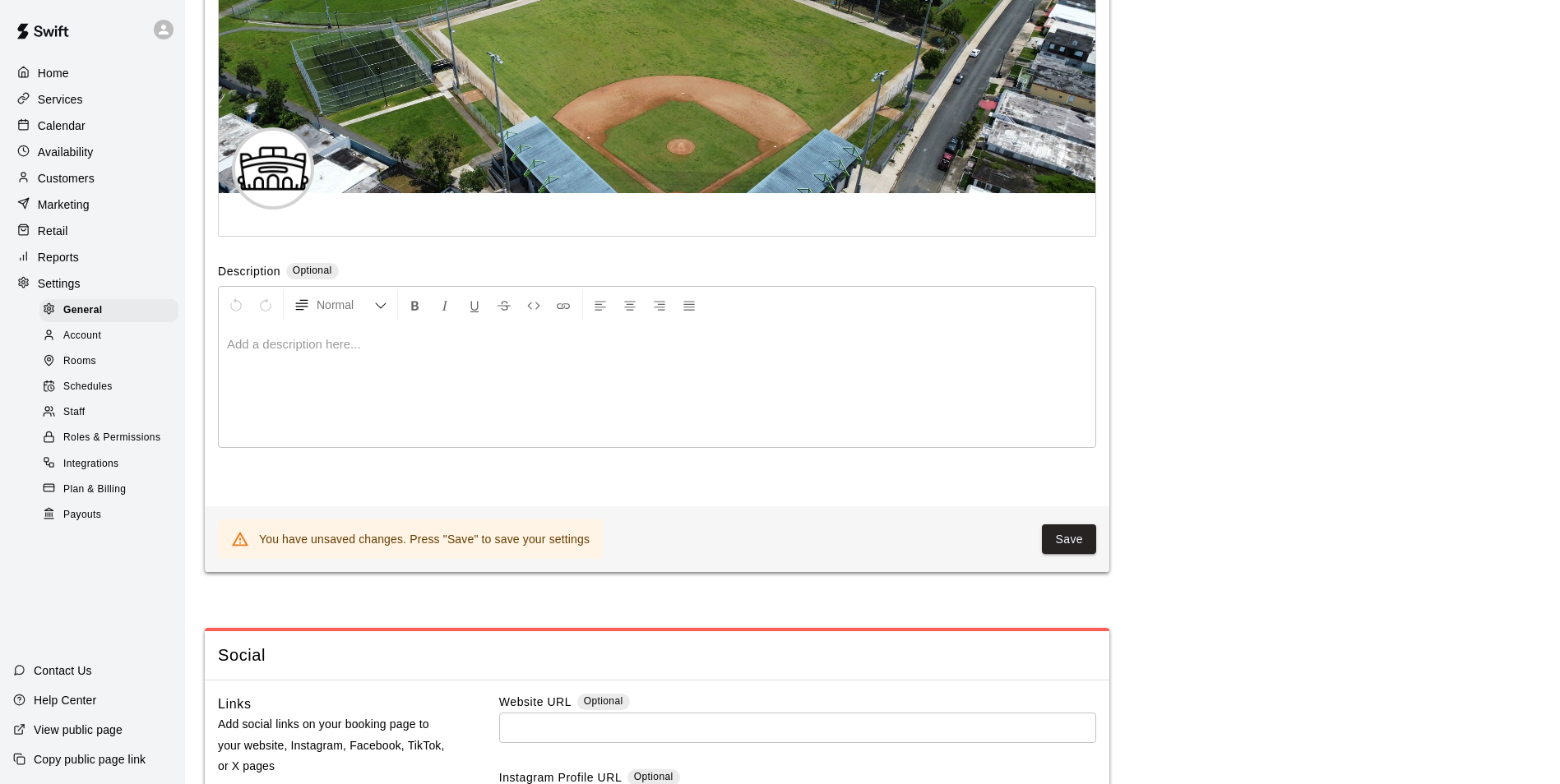
click at [1078, 555] on button "Save" at bounding box center [1068, 539] width 54 height 30
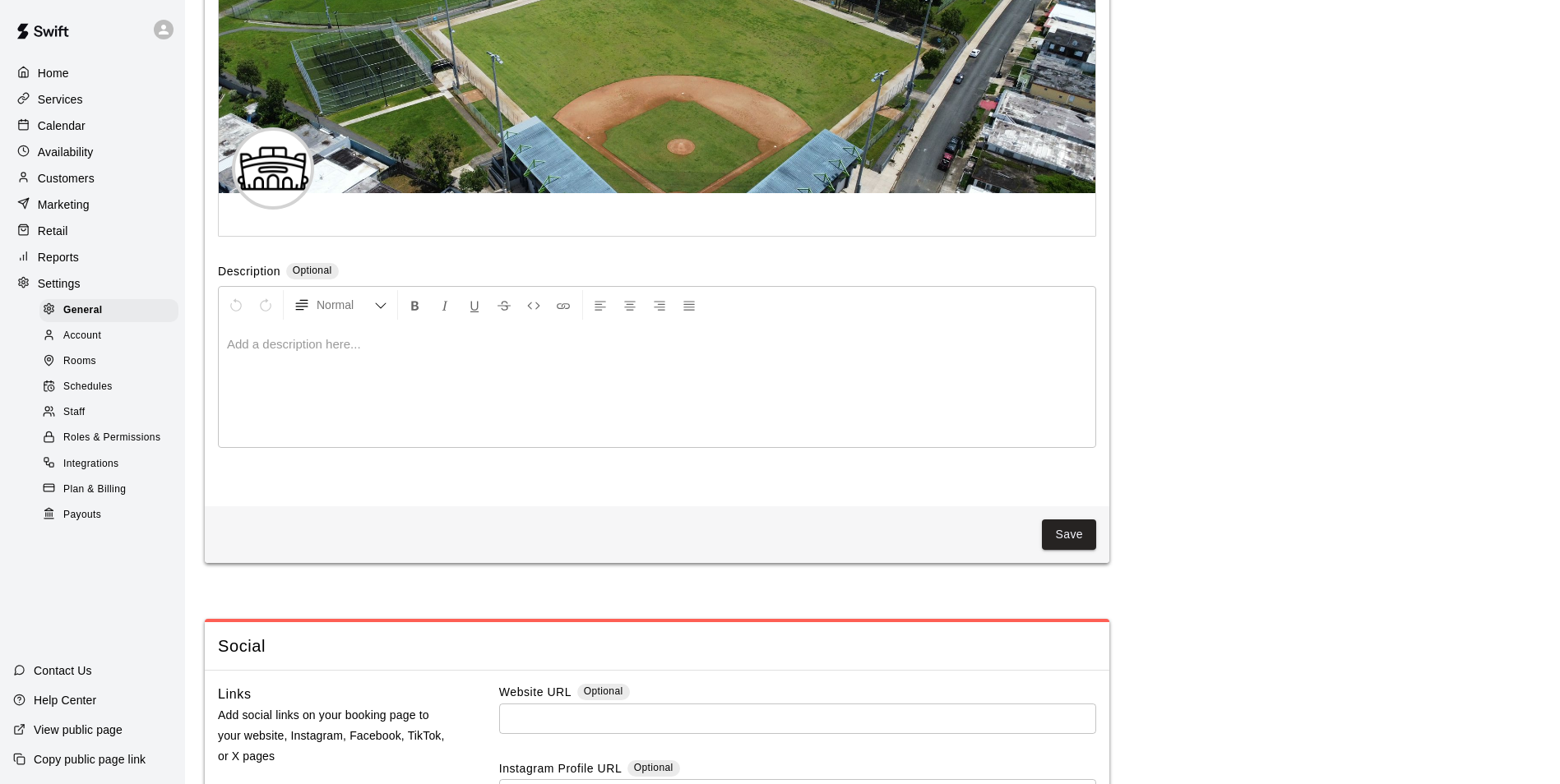
click at [1071, 550] on button "Save" at bounding box center [1068, 535] width 54 height 30
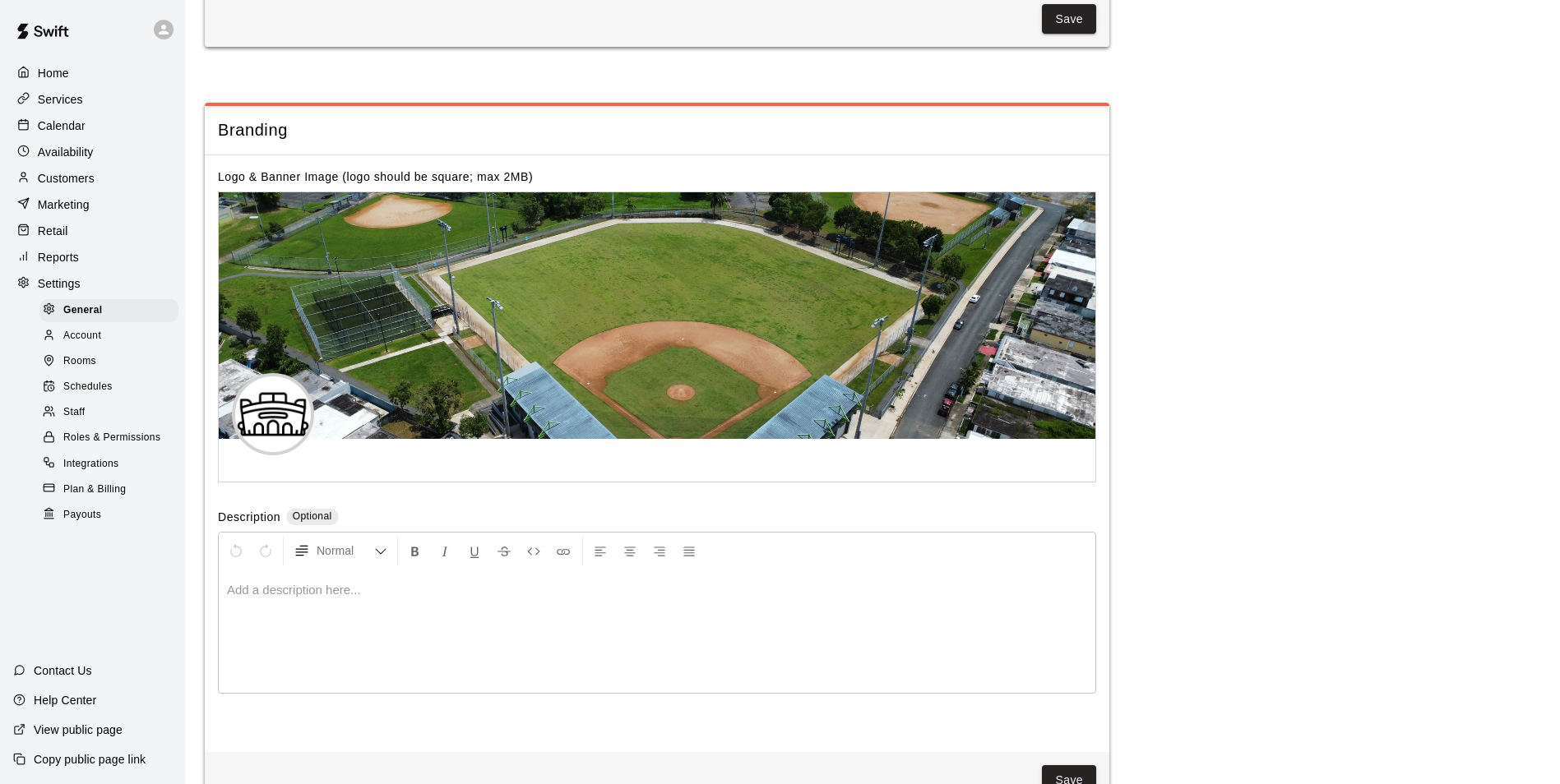
scroll to position [3597, 0]
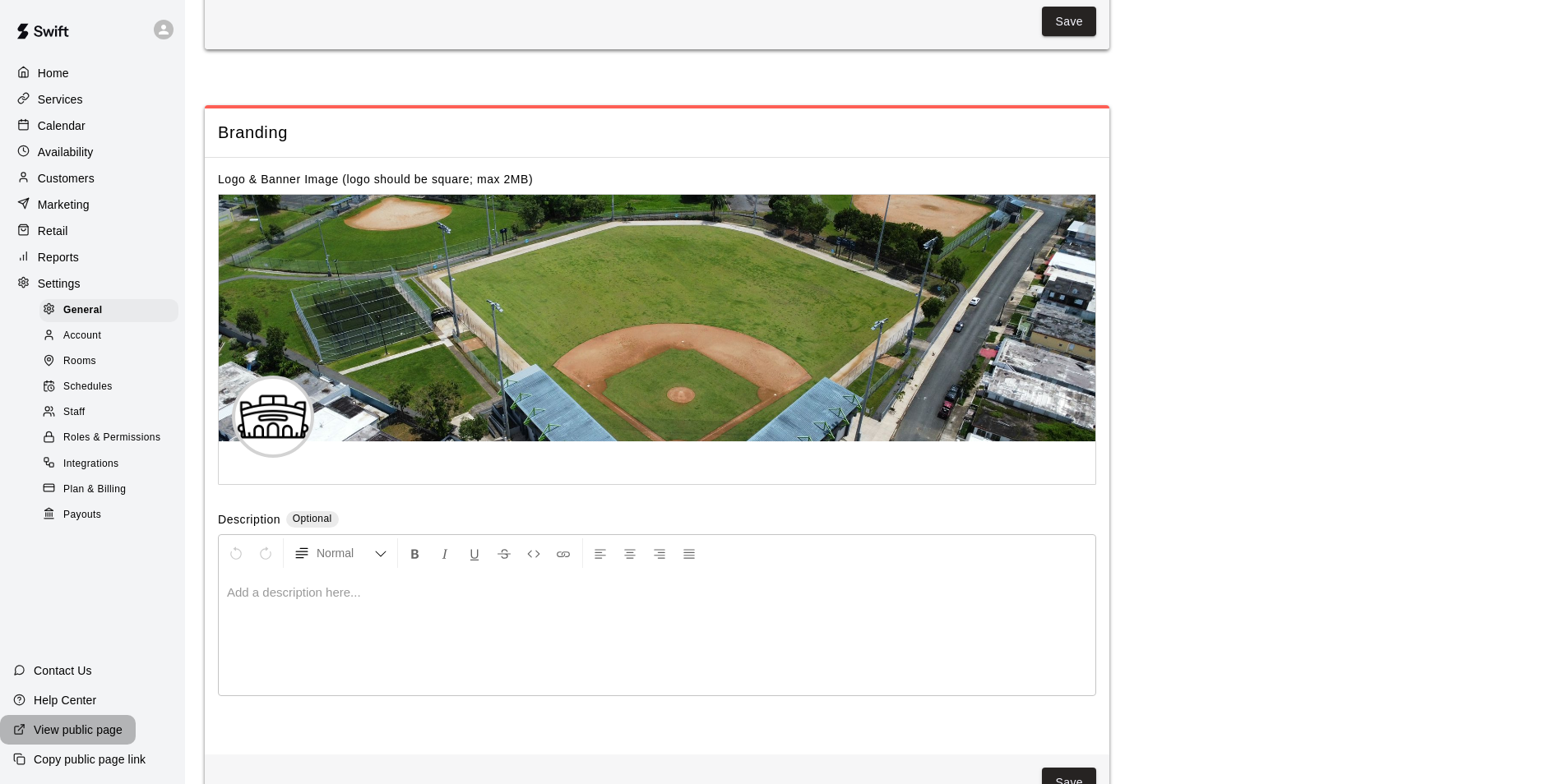
click at [115, 731] on p "View public page" at bounding box center [78, 729] width 88 height 17
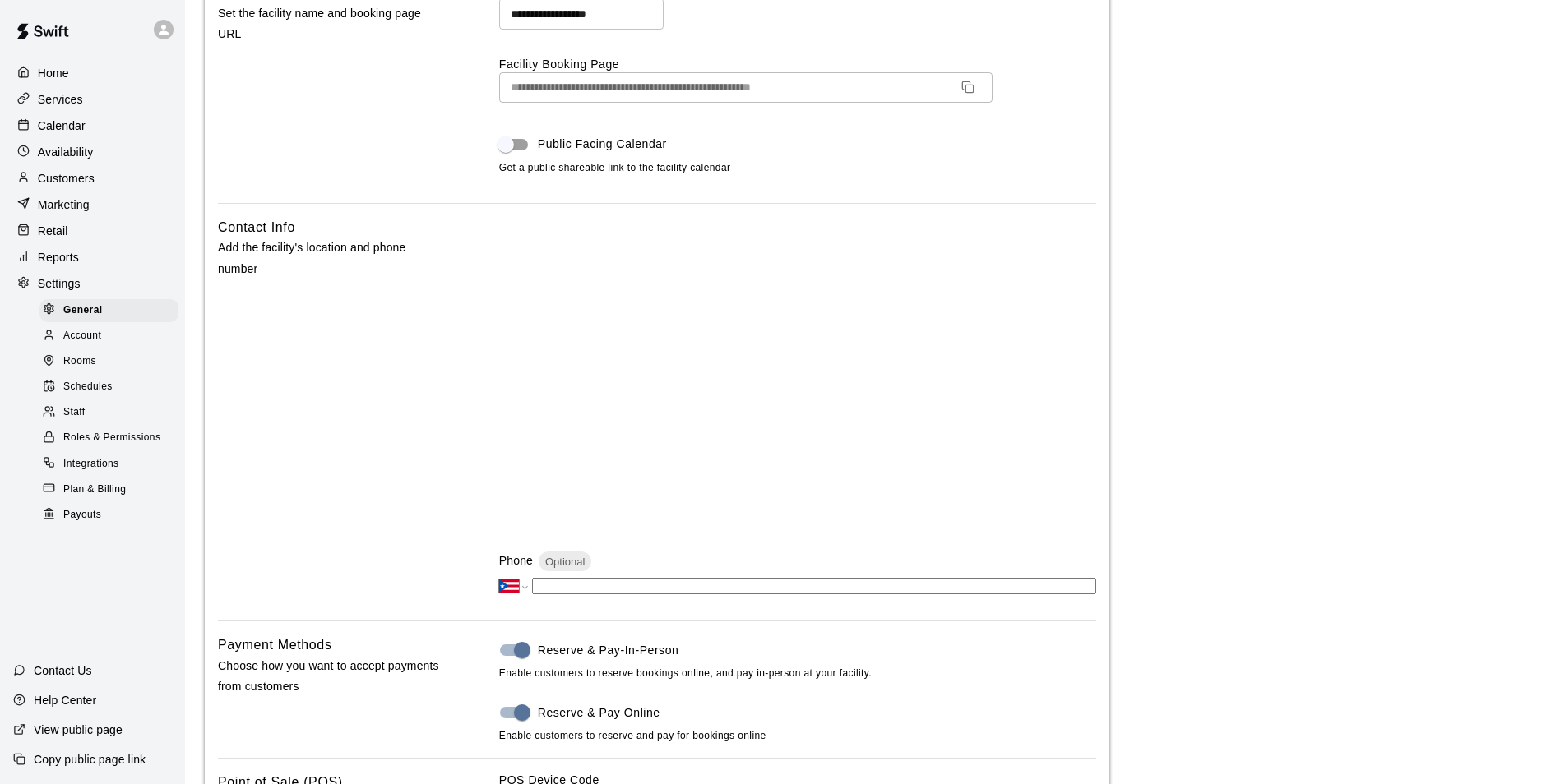
scroll to position [154, 0]
click at [438, 454] on div "Contact Info Add the facility's location and phone number" at bounding box center [332, 413] width 228 height 392
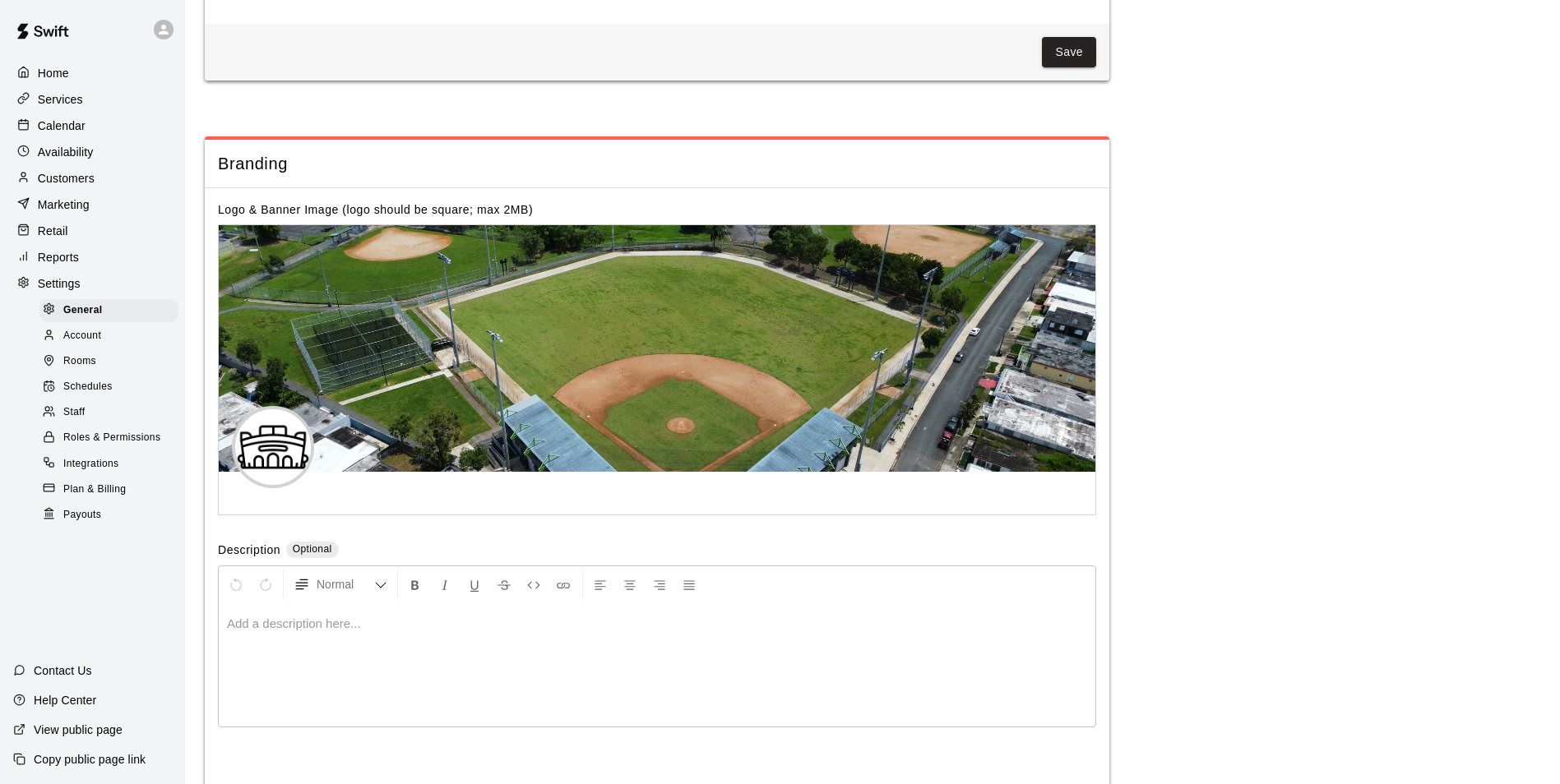
scroll to position [3591, 0]
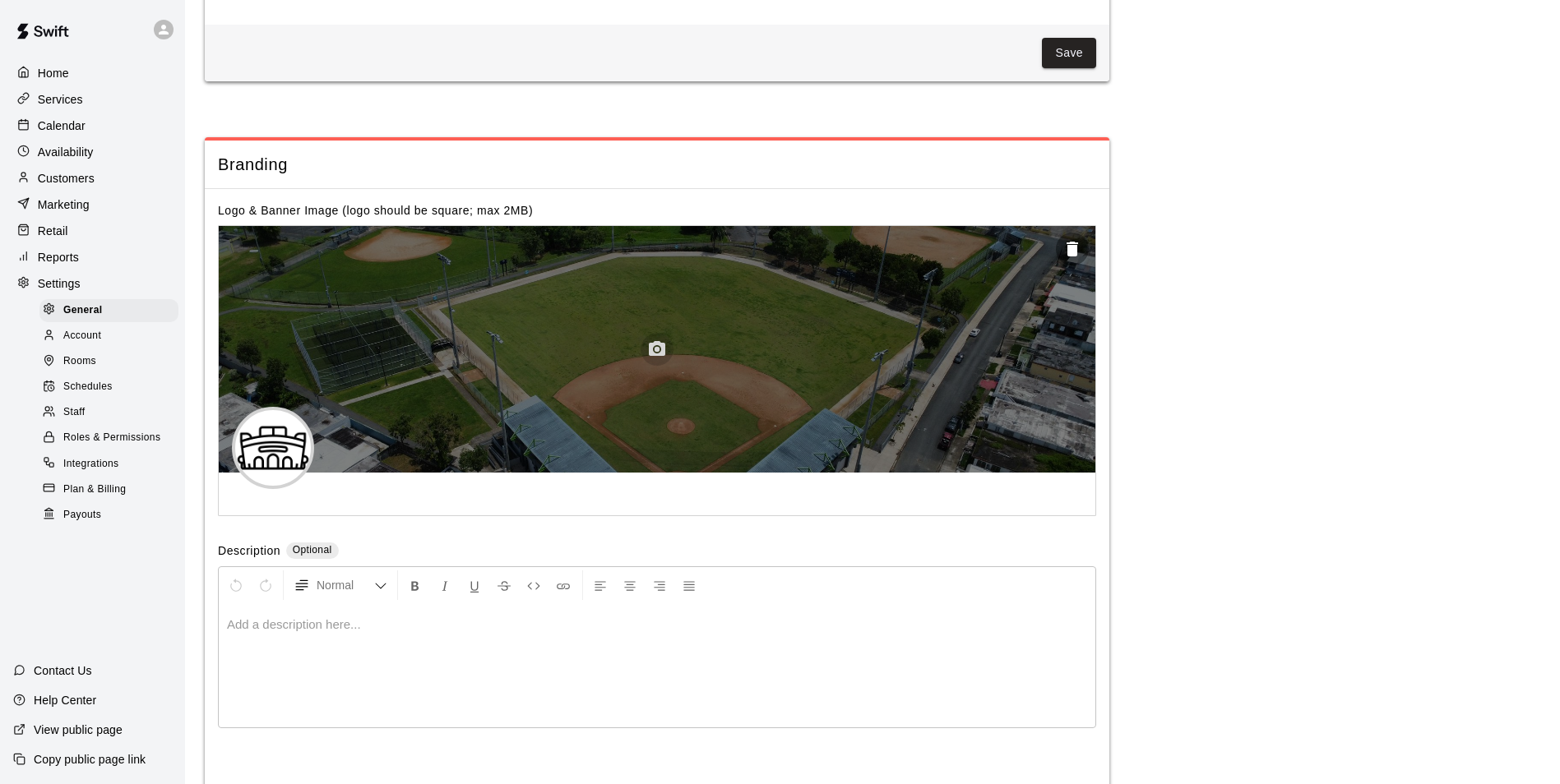
click at [661, 356] on icon "button" at bounding box center [656, 348] width 17 height 15
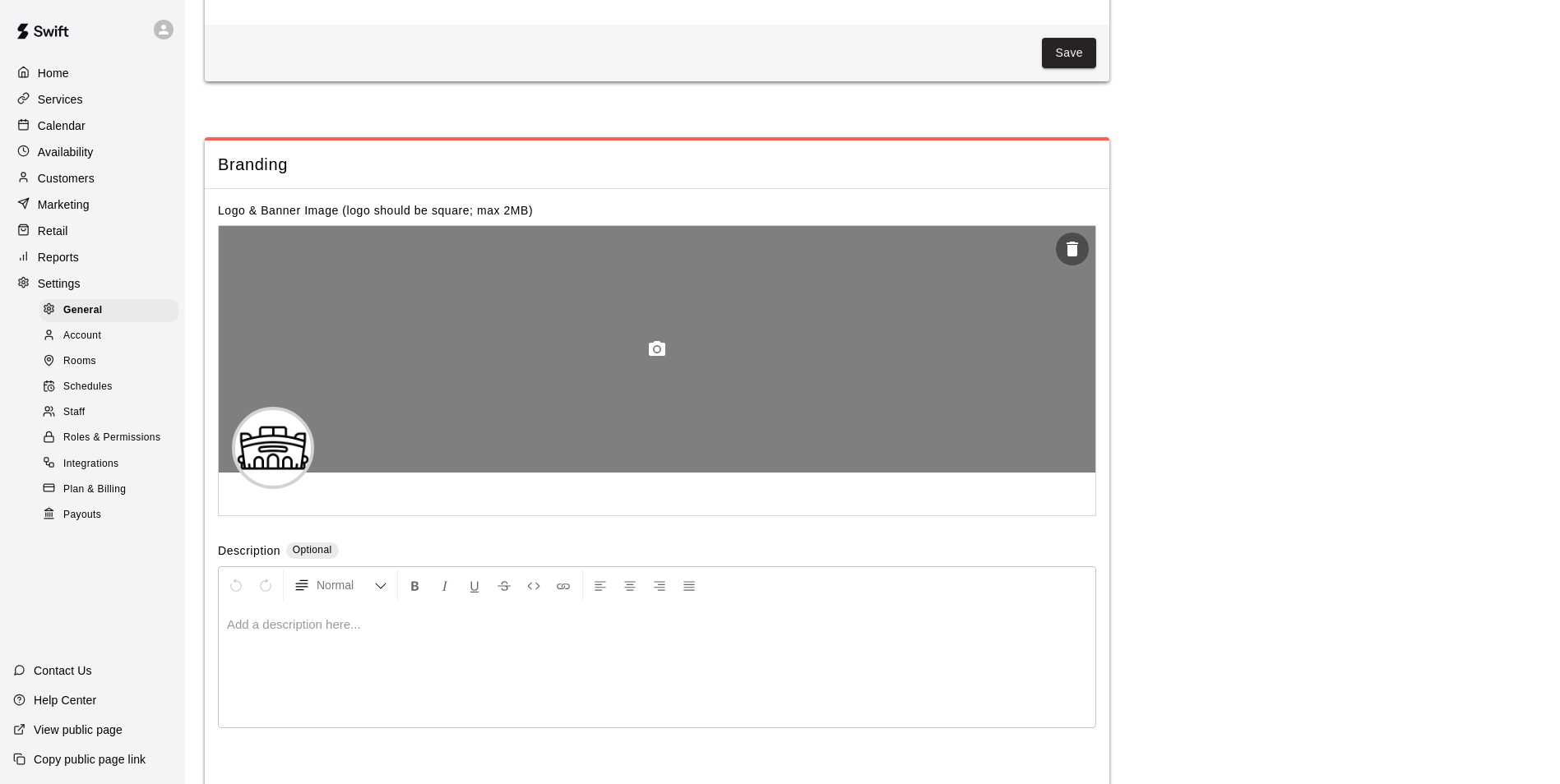
click at [1072, 259] on icon "button" at bounding box center [1072, 249] width 19 height 19
click at [656, 352] on circle "button" at bounding box center [657, 349] width 5 height 5
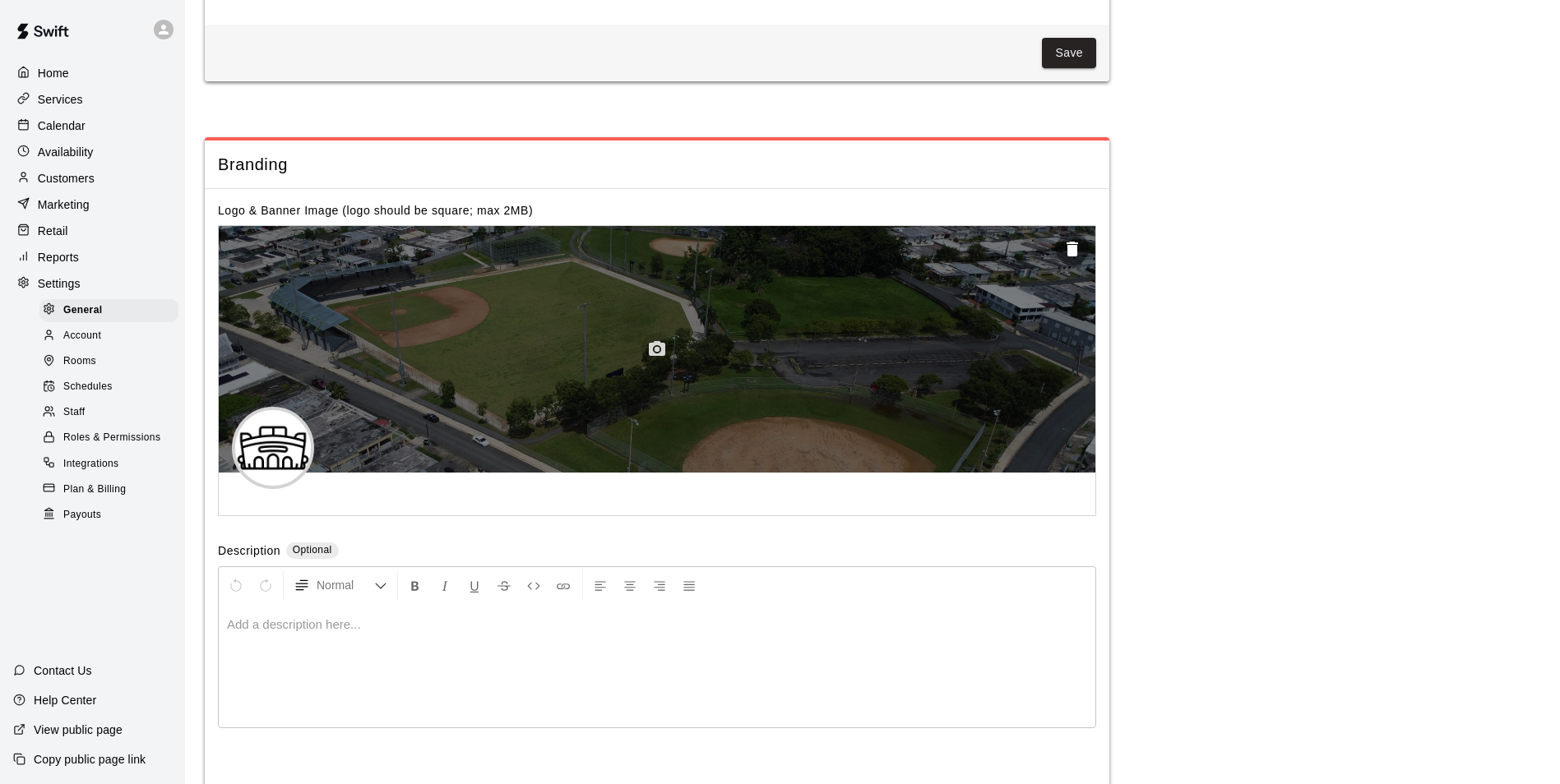
click at [661, 356] on icon "button" at bounding box center [656, 348] width 17 height 15
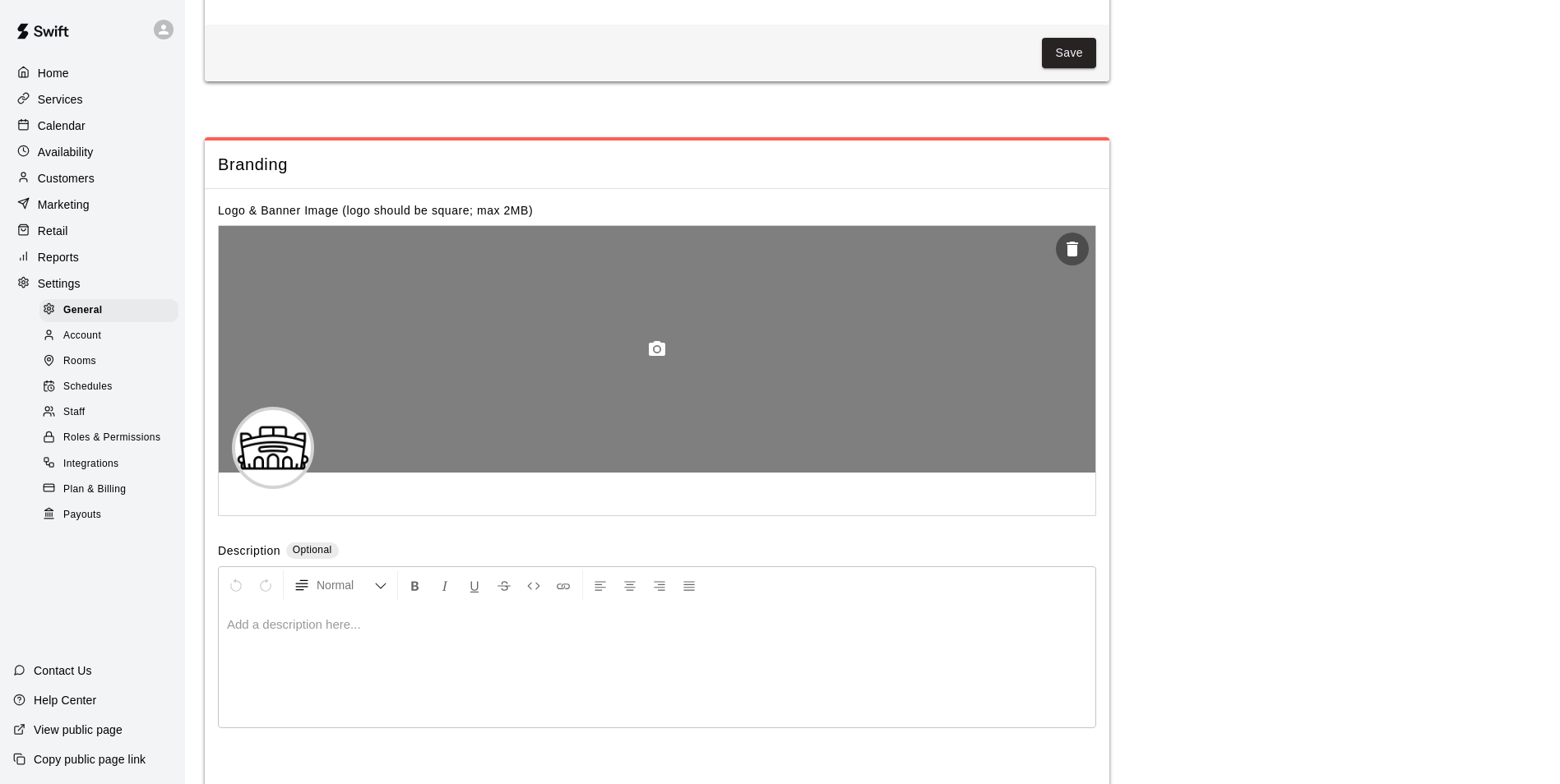
click at [677, 390] on div at bounding box center [656, 349] width 876 height 247
click at [658, 352] on circle "button" at bounding box center [657, 349] width 5 height 5
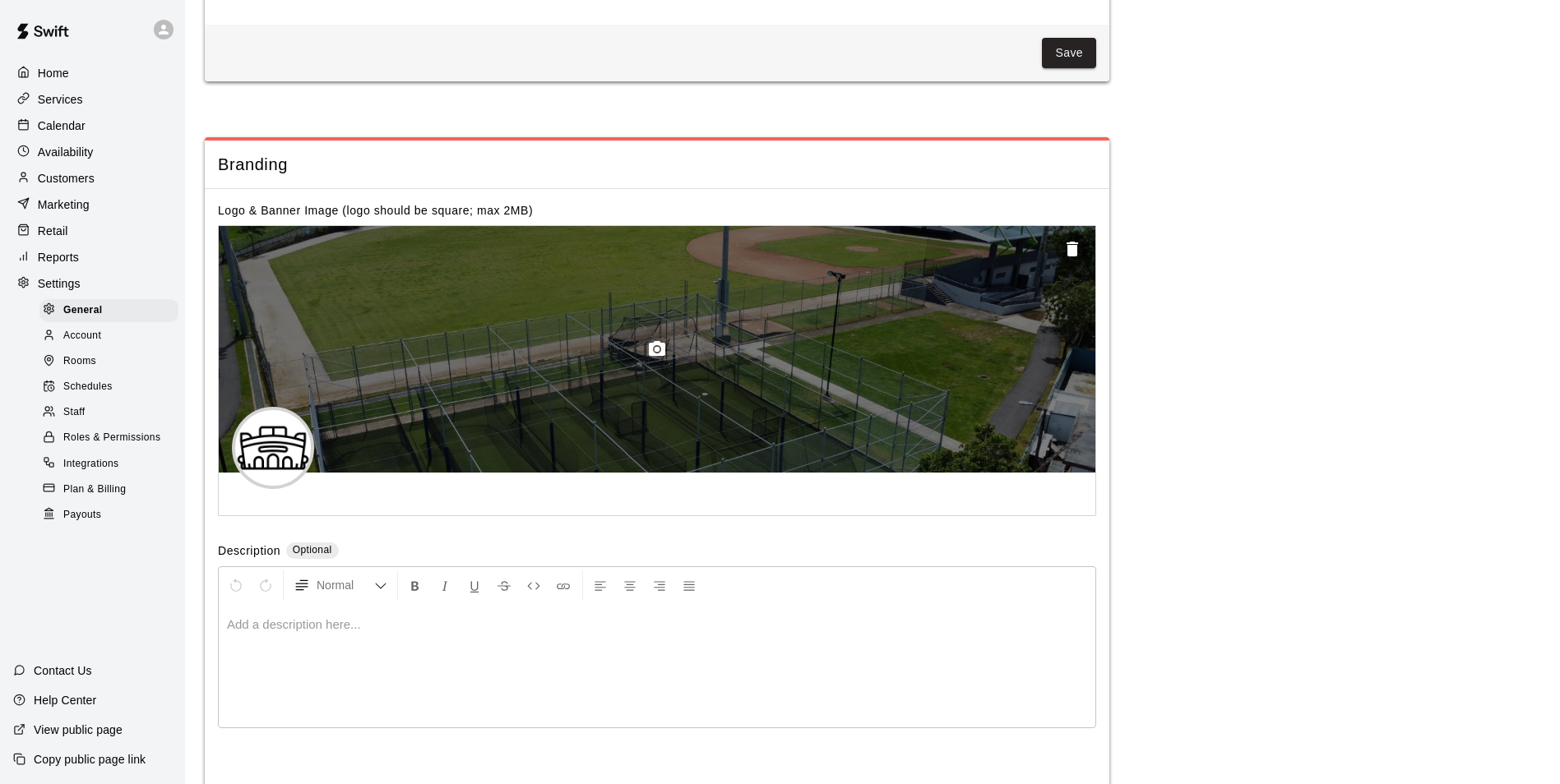
click at [656, 352] on circle "button" at bounding box center [657, 349] width 5 height 5
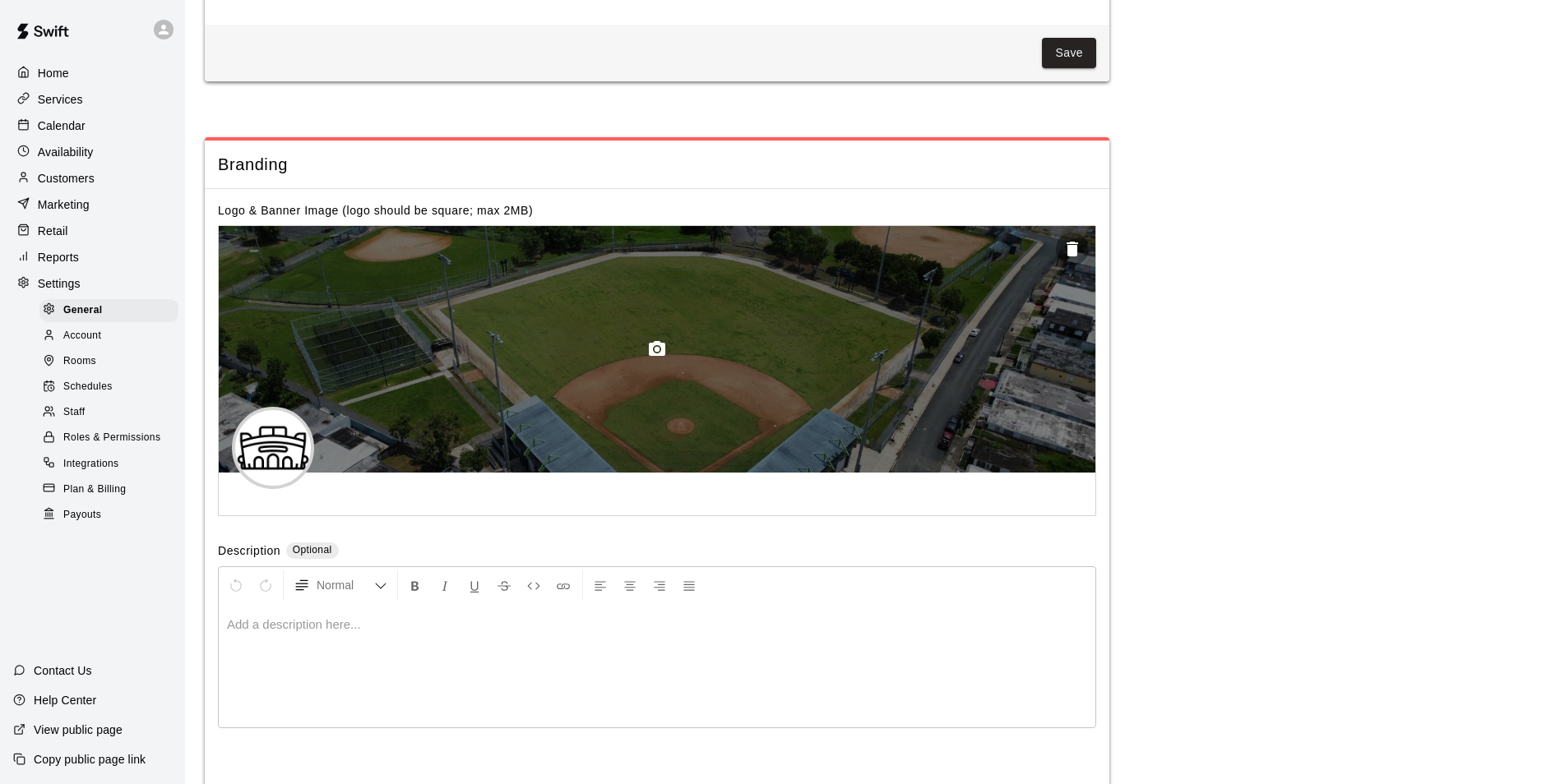
click at [913, 421] on div at bounding box center [656, 349] width 876 height 247
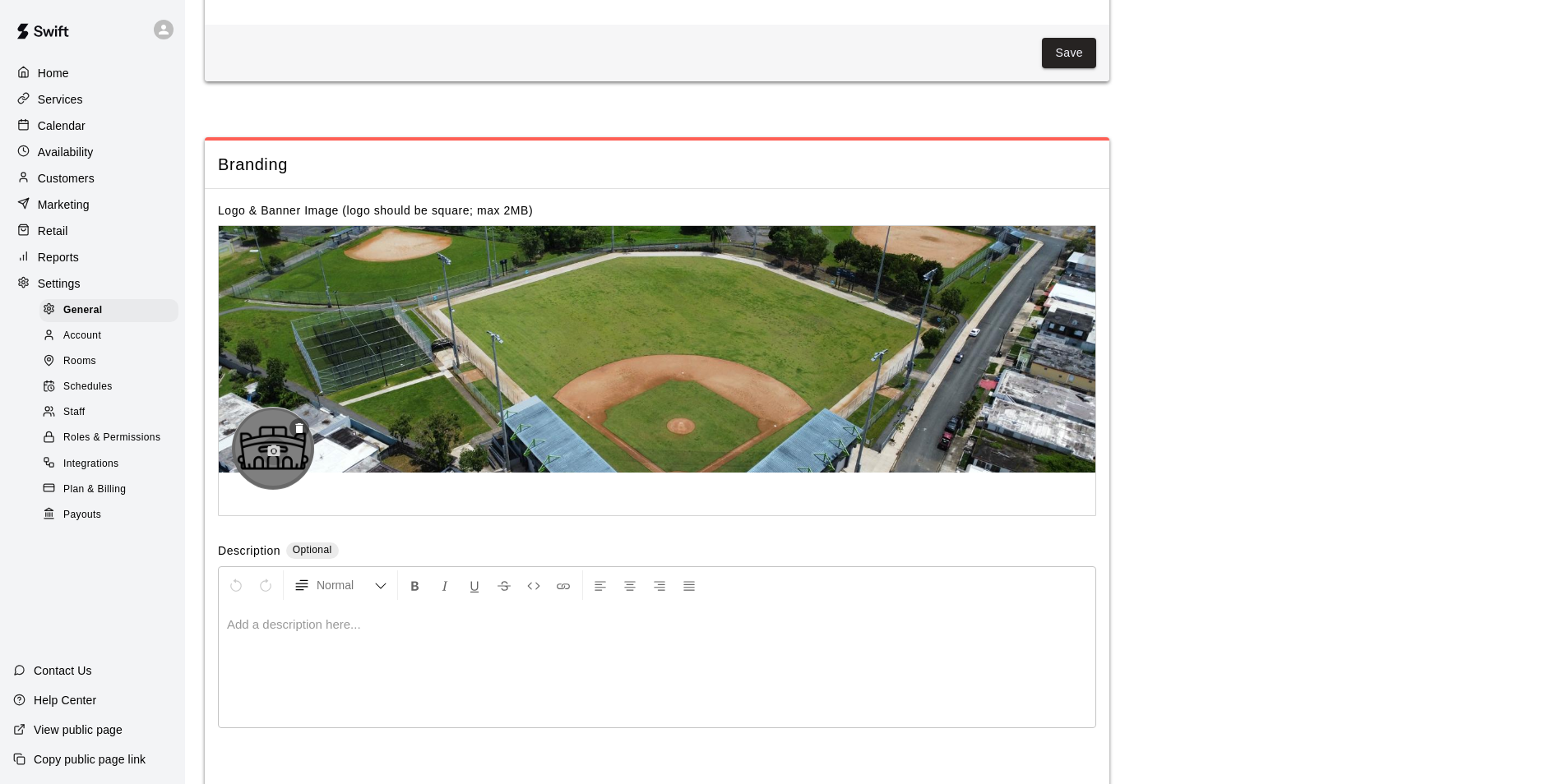
click at [277, 457] on icon "button" at bounding box center [274, 451] width 12 height 11
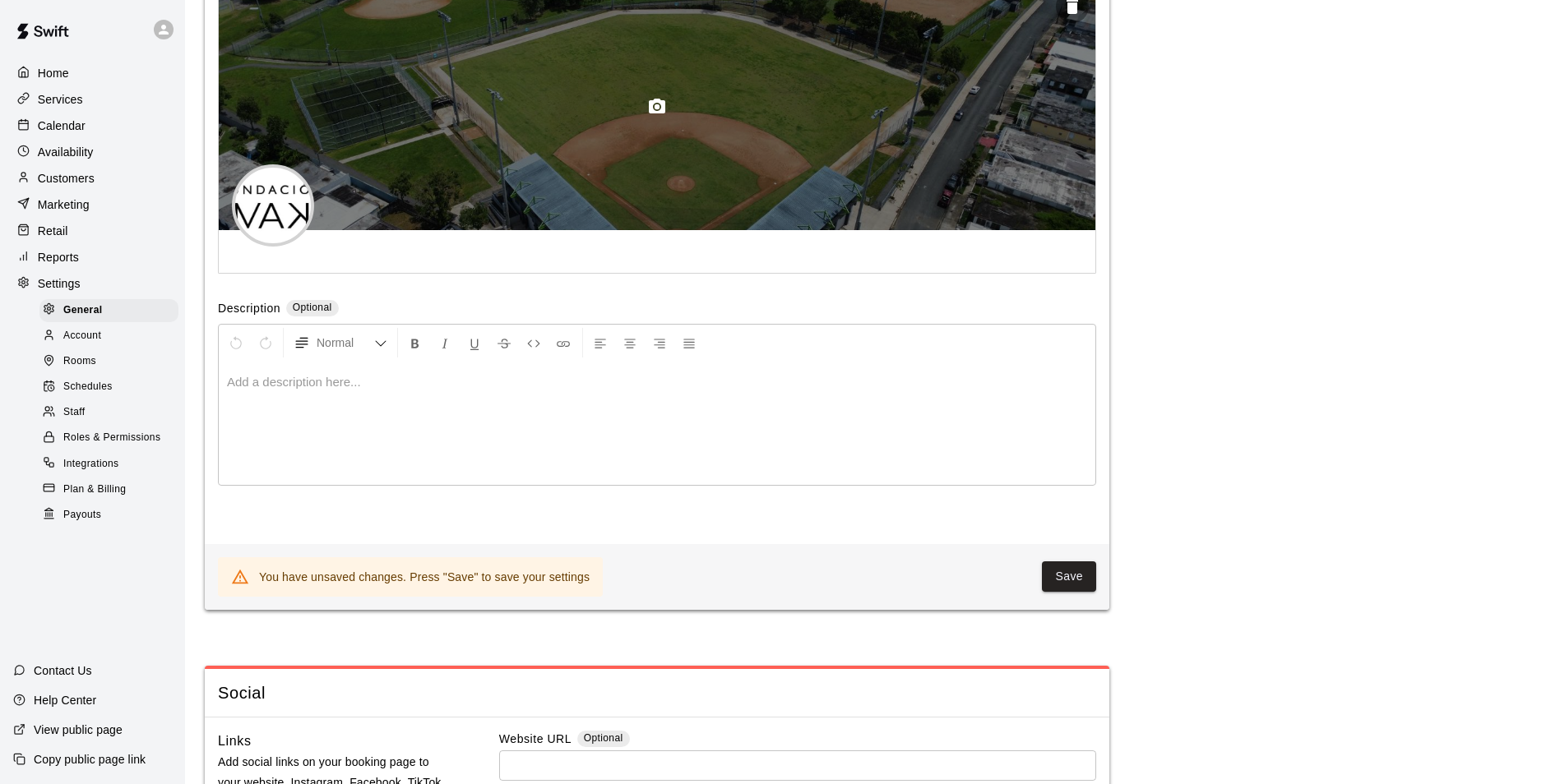
scroll to position [3871, 0]
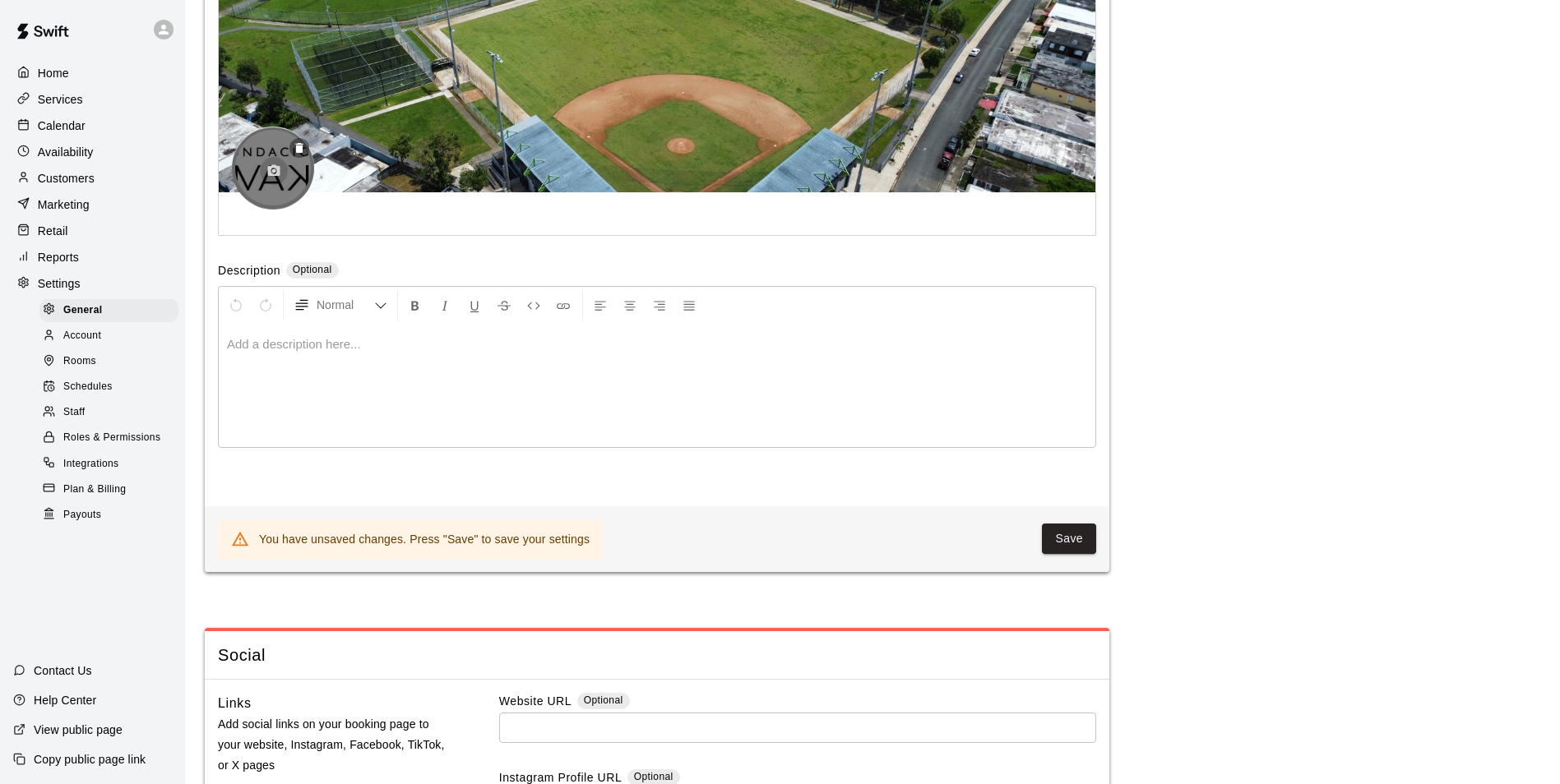
click at [285, 185] on button "button" at bounding box center [274, 171] width 28 height 28
click at [57, 727] on p "View public page" at bounding box center [78, 729] width 88 height 17
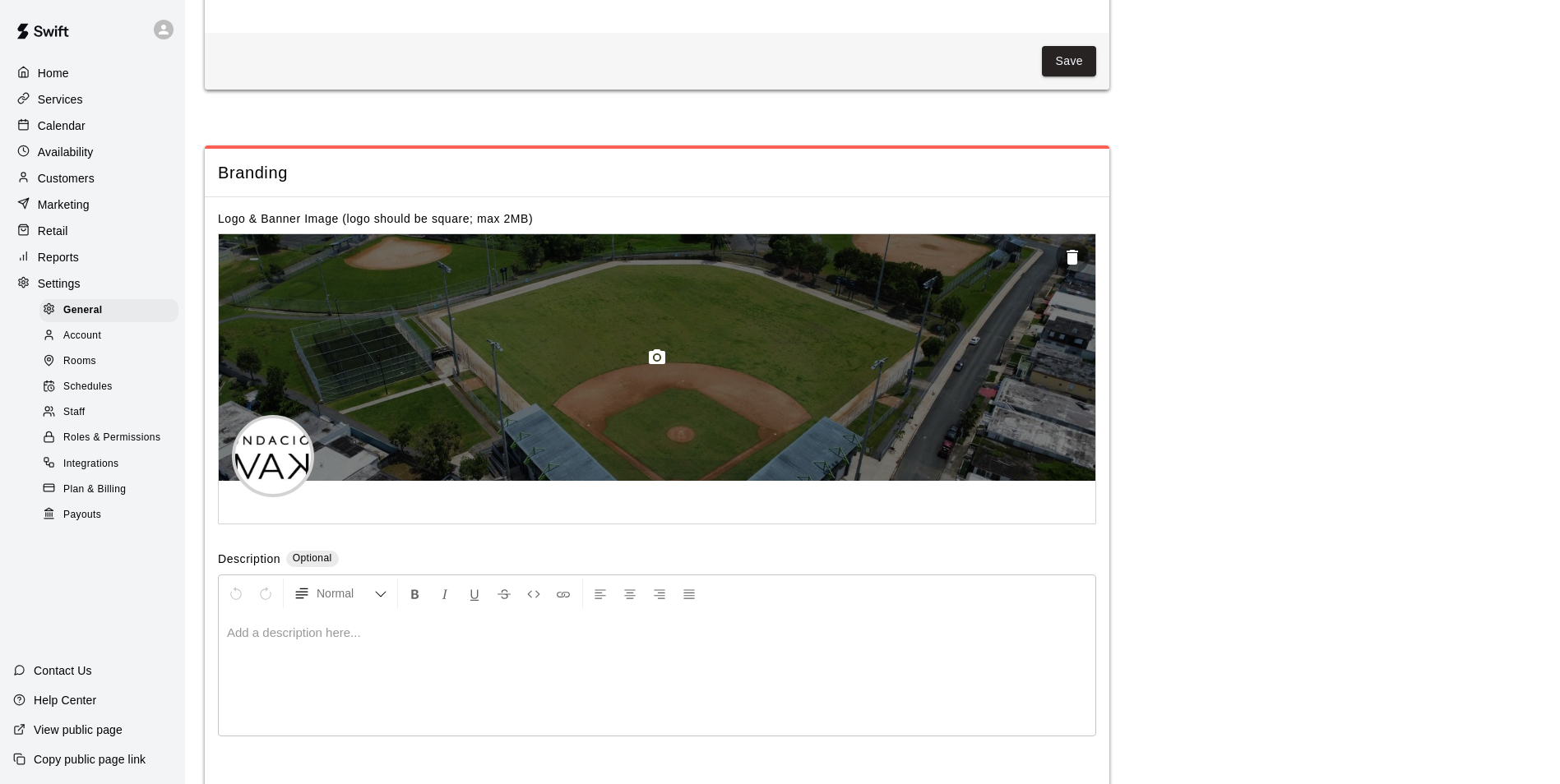
scroll to position [3581, 0]
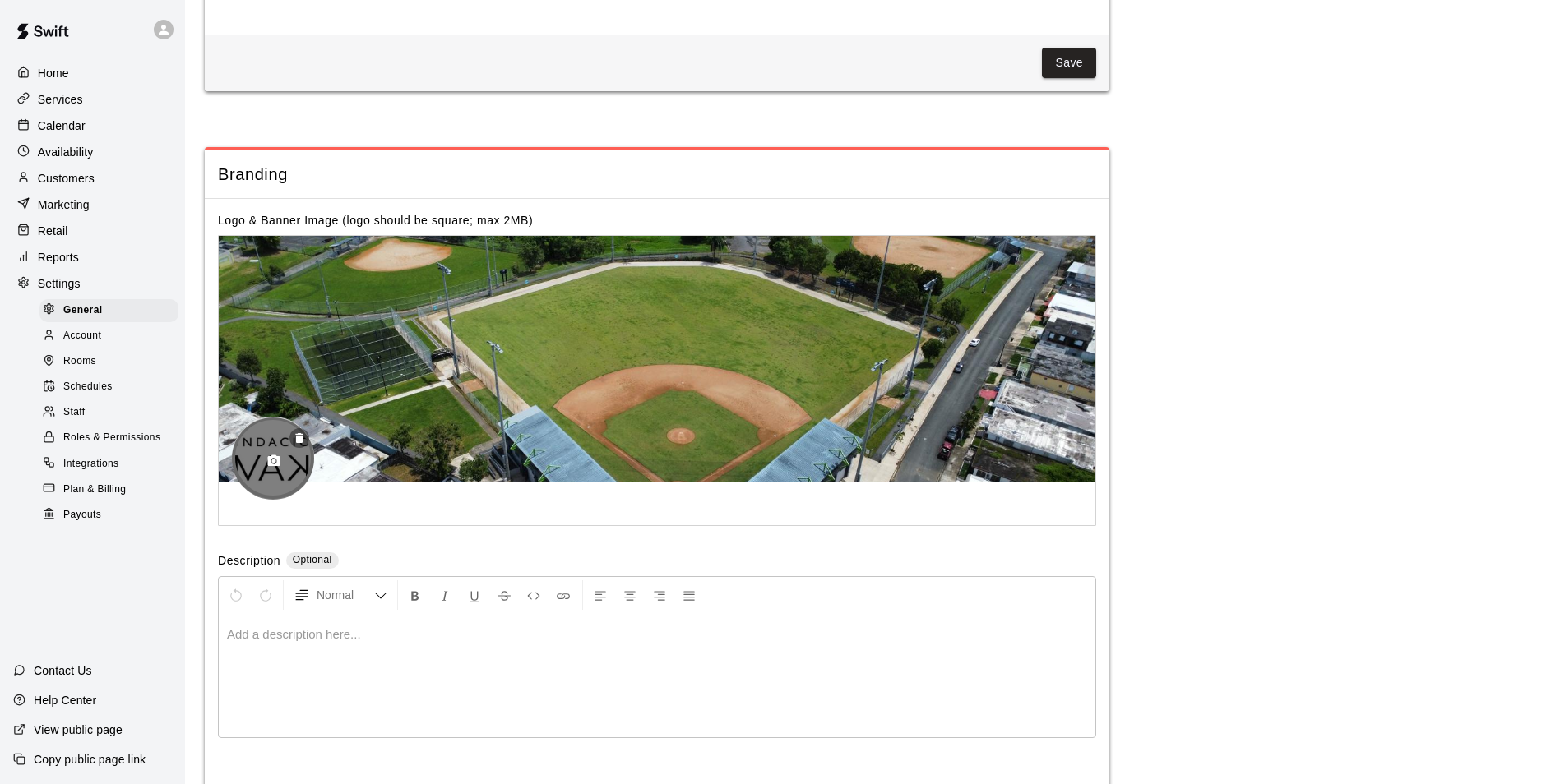
click at [270, 475] on button "button" at bounding box center [274, 461] width 28 height 28
click at [299, 443] on icon "button" at bounding box center [299, 438] width 7 height 10
click at [282, 499] on div at bounding box center [272, 457] width 82 height 82
click at [271, 467] on icon "button" at bounding box center [274, 461] width 12 height 11
click at [285, 475] on button "button" at bounding box center [274, 461] width 28 height 28
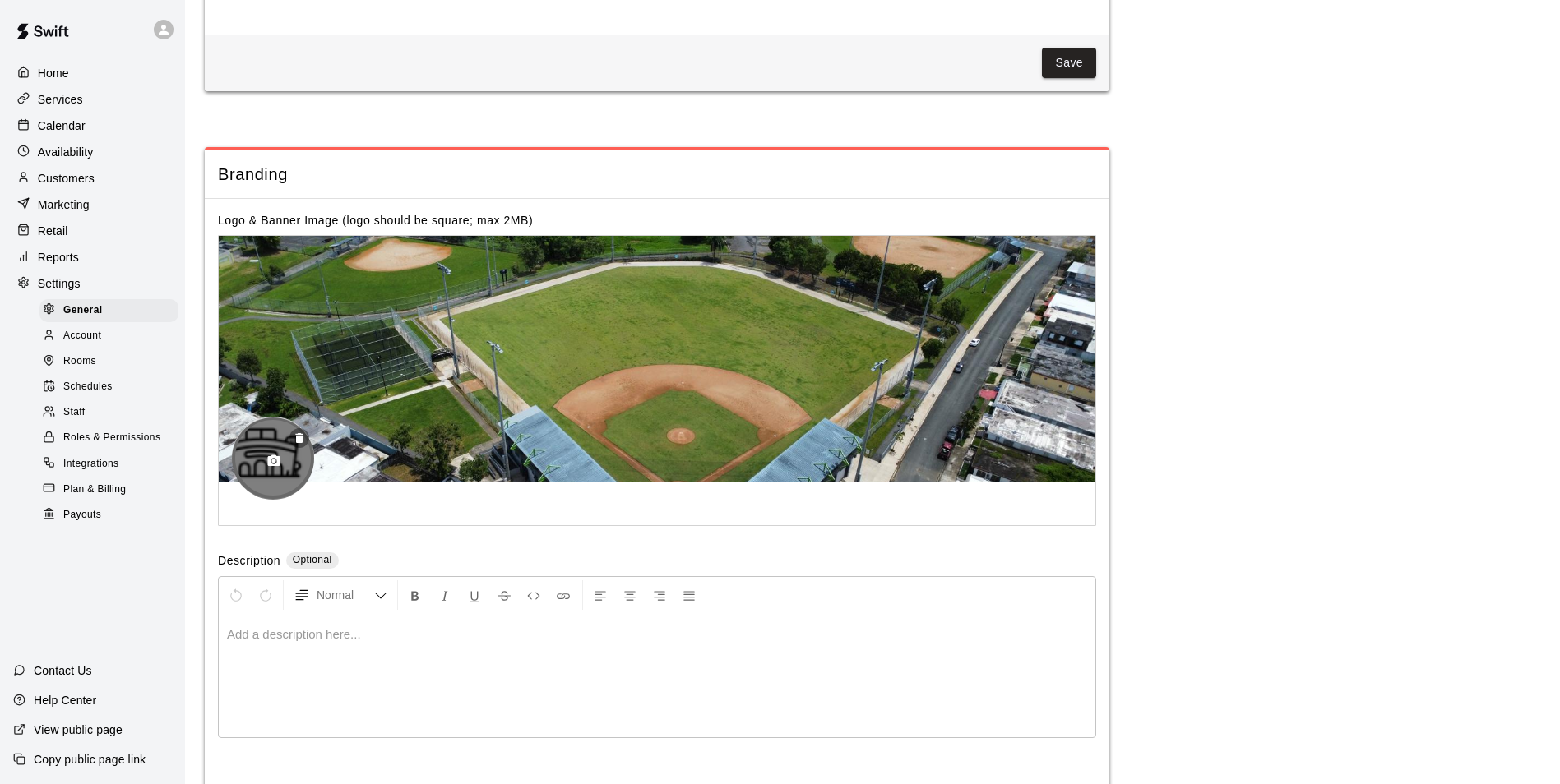
click at [274, 463] on circle "button" at bounding box center [274, 461] width 4 height 4
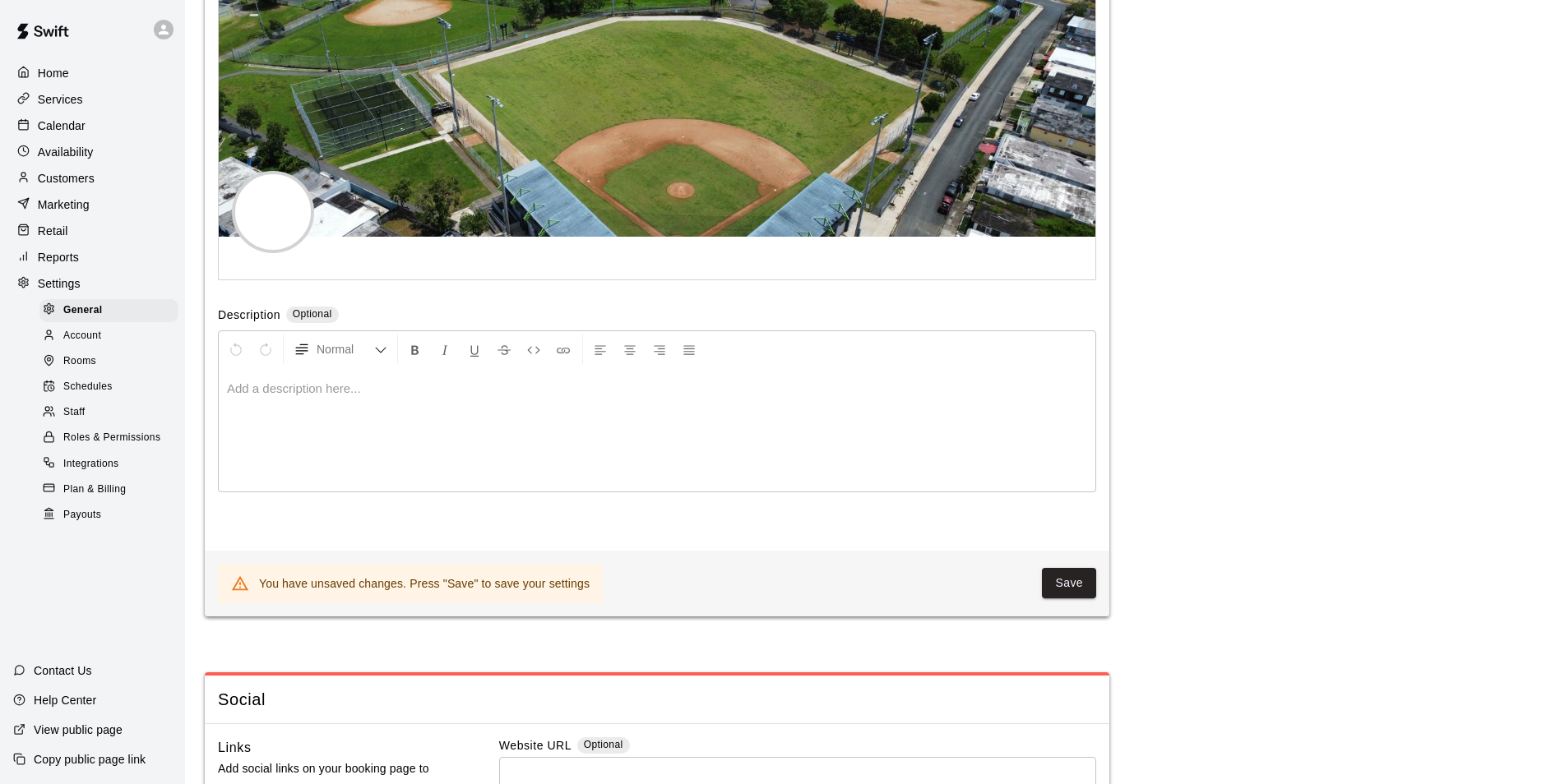
scroll to position [3826, 0]
click at [101, 726] on p "View public page" at bounding box center [78, 729] width 88 height 17
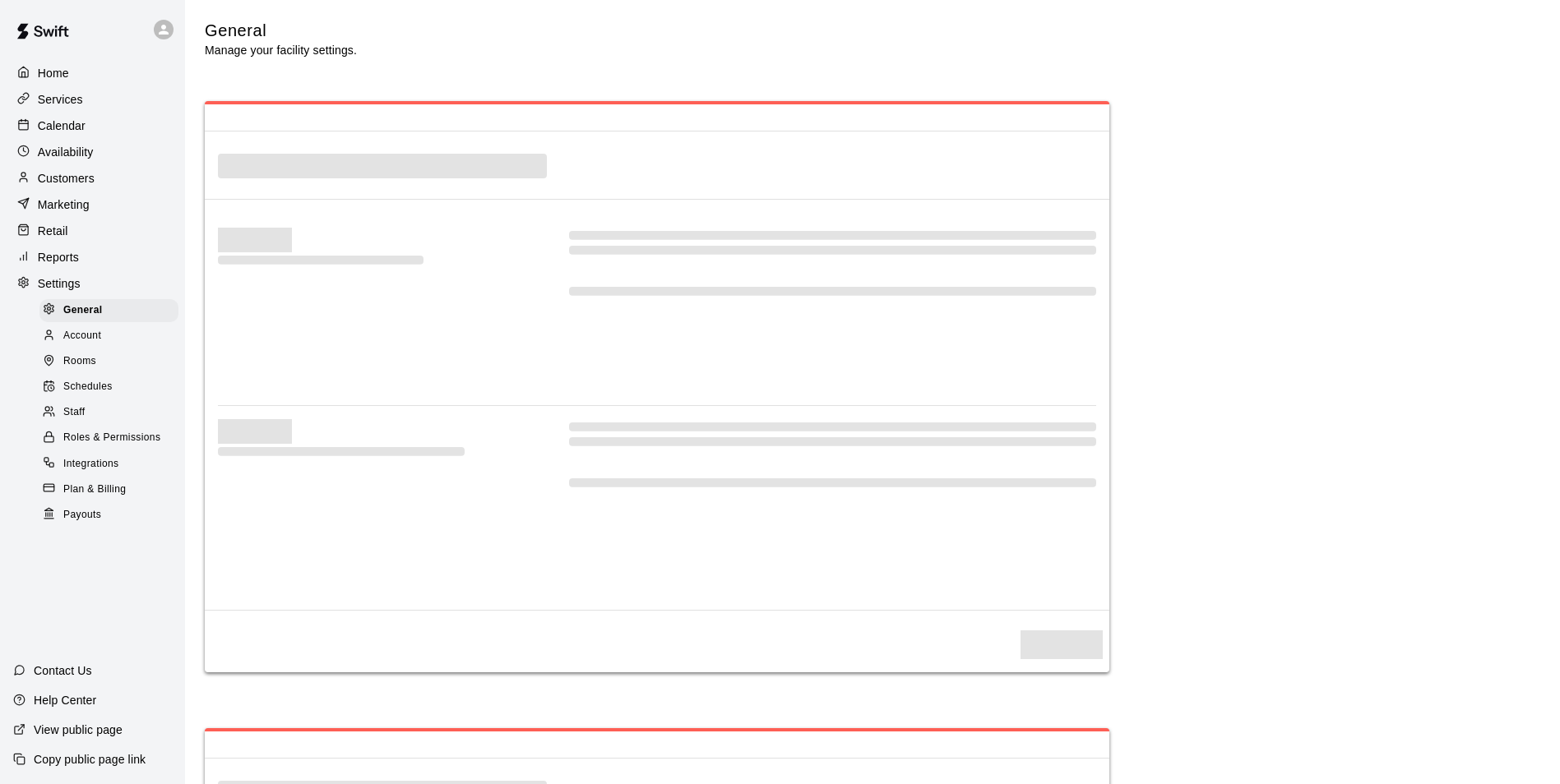
select select "**"
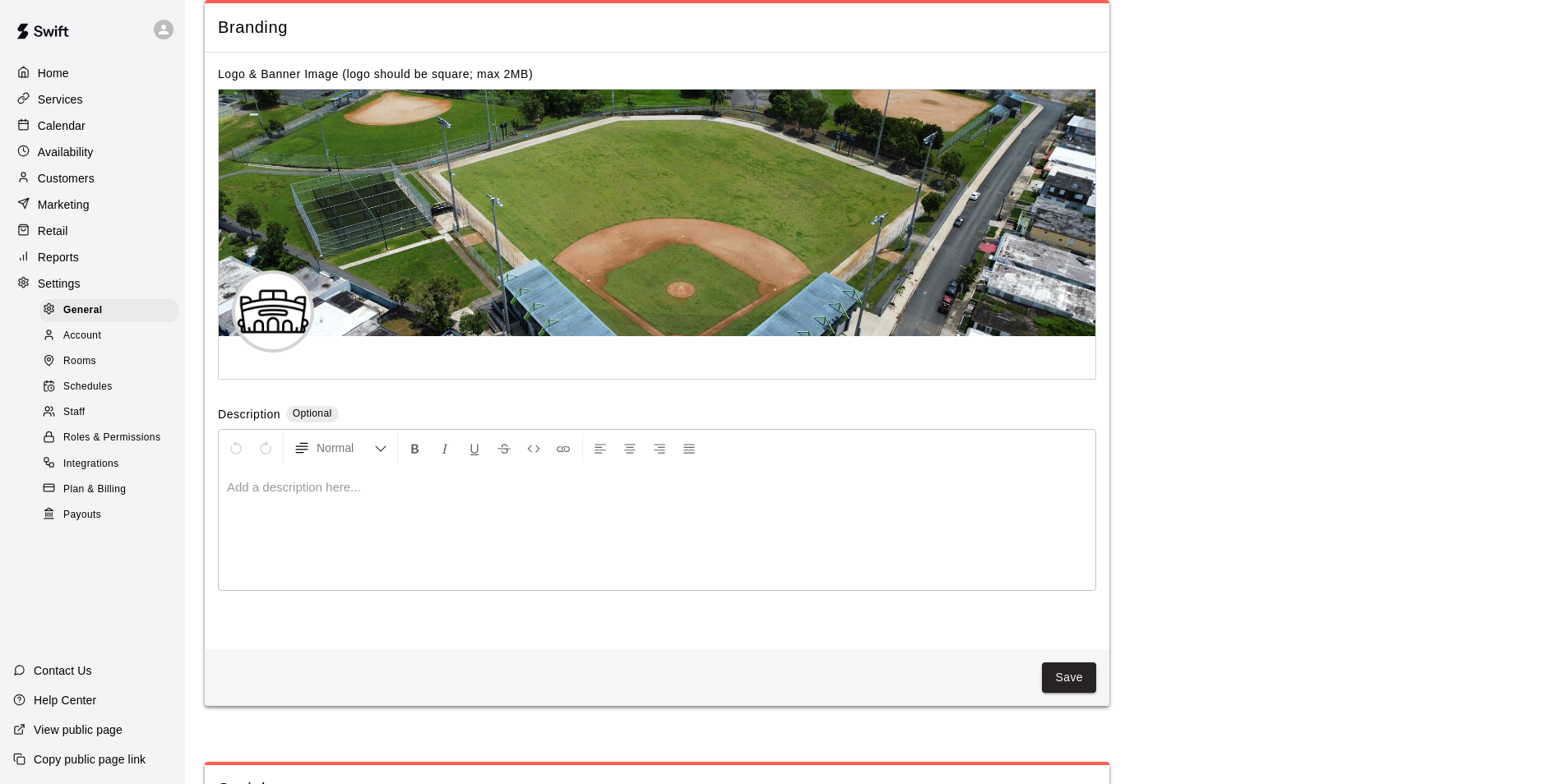
scroll to position [3703, 0]
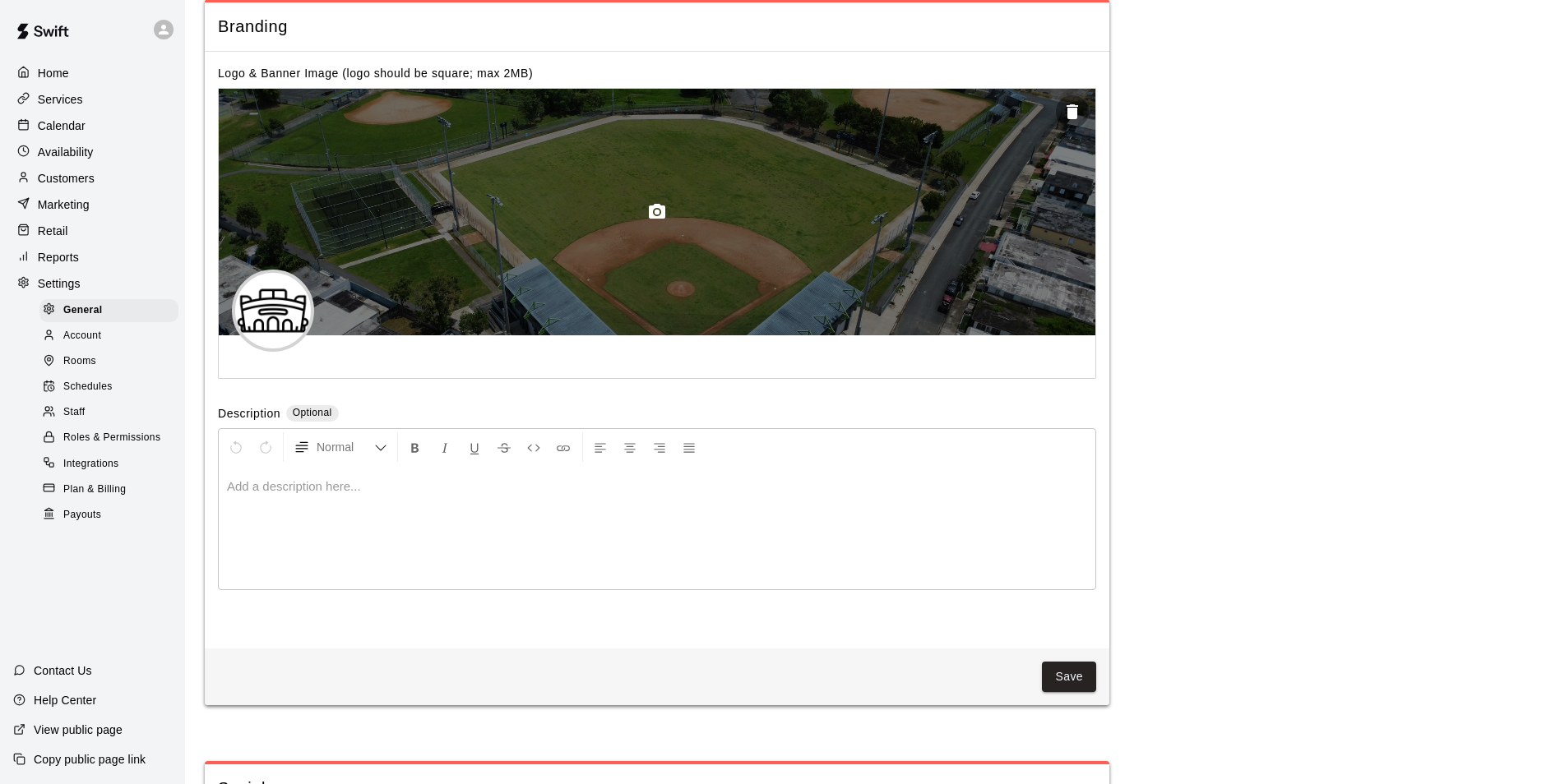
click at [562, 321] on div at bounding box center [656, 211] width 876 height 247
click at [653, 218] on icon "button" at bounding box center [656, 211] width 17 height 15
